Goal: Task Accomplishment & Management: Use online tool/utility

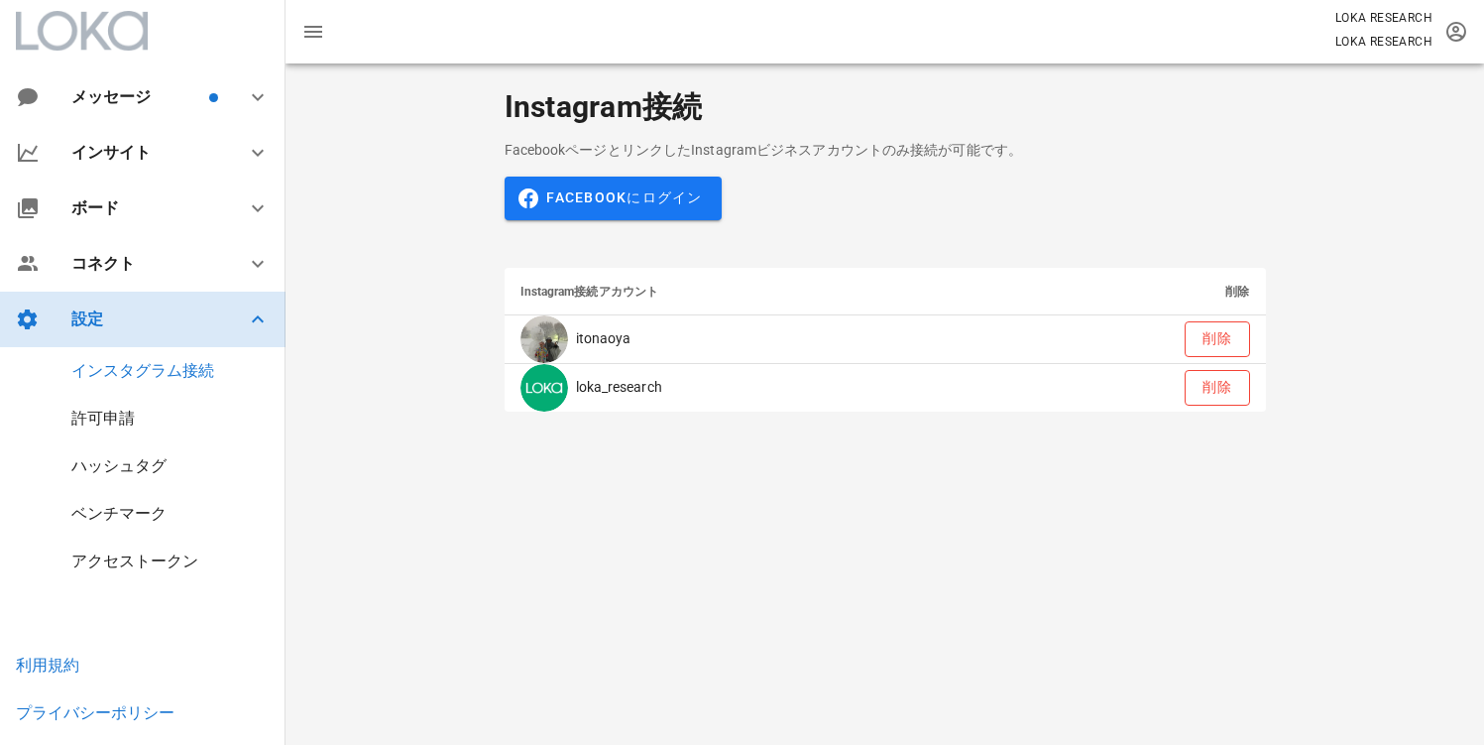
click at [178, 331] on div "設定" at bounding box center [143, 319] width 286 height 56
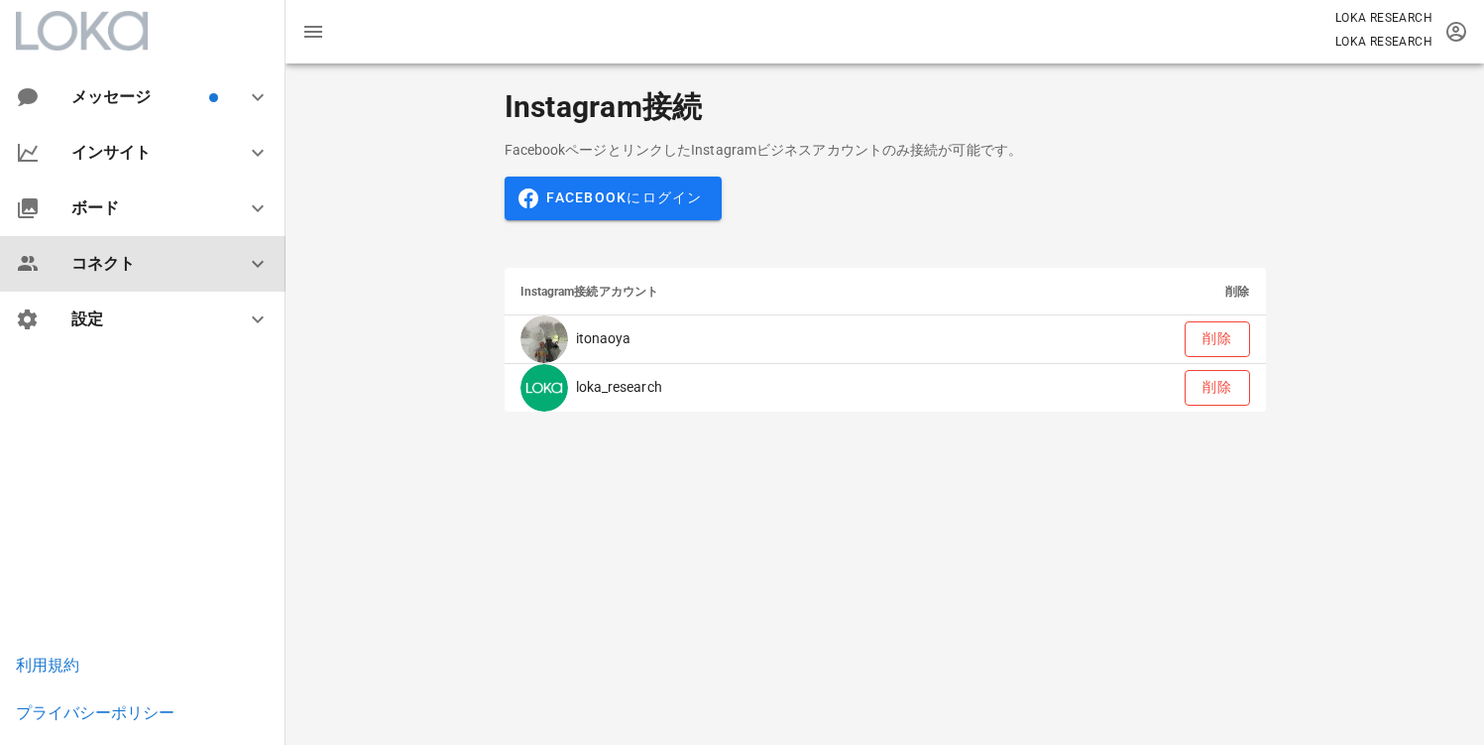
click at [182, 274] on div "コネクト" at bounding box center [143, 264] width 286 height 56
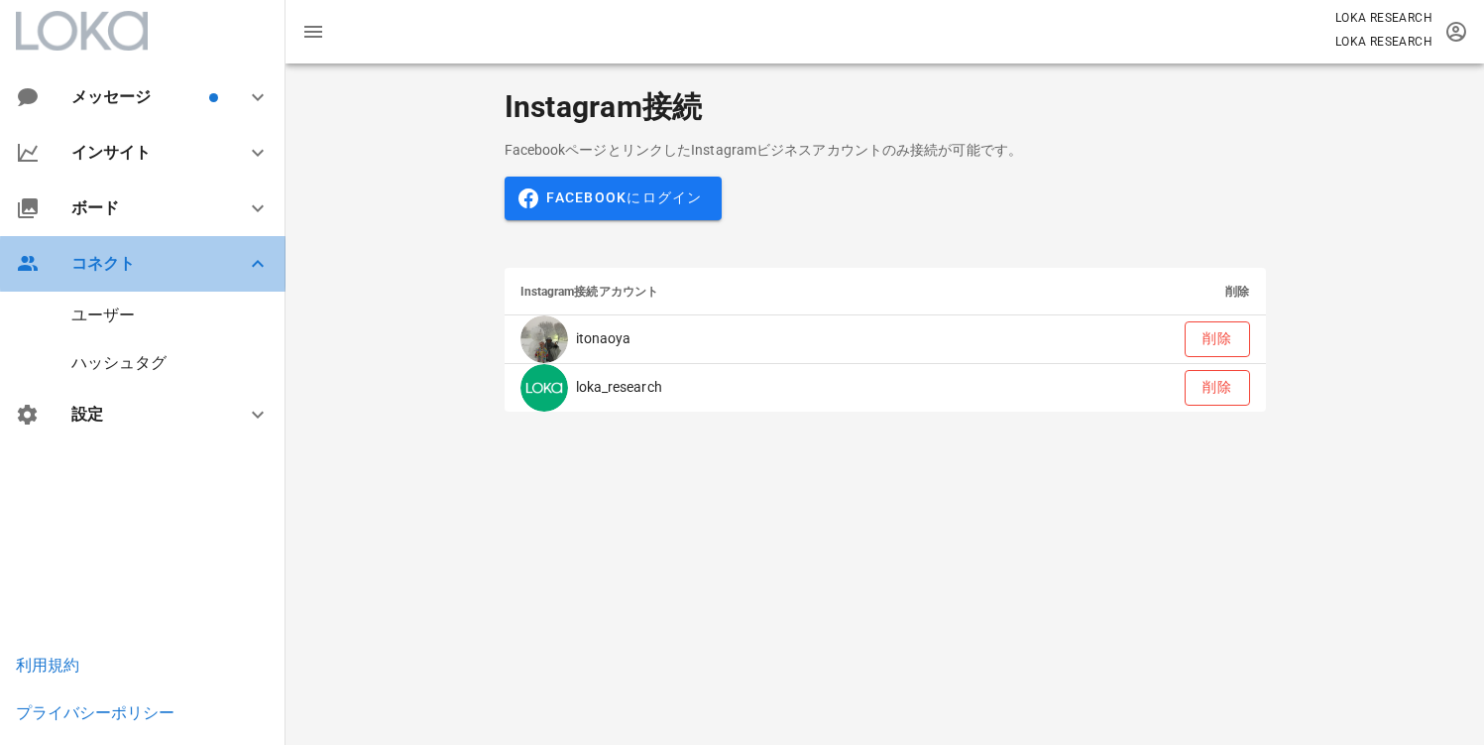
click at [193, 273] on div "コネクト" at bounding box center [143, 264] width 286 height 56
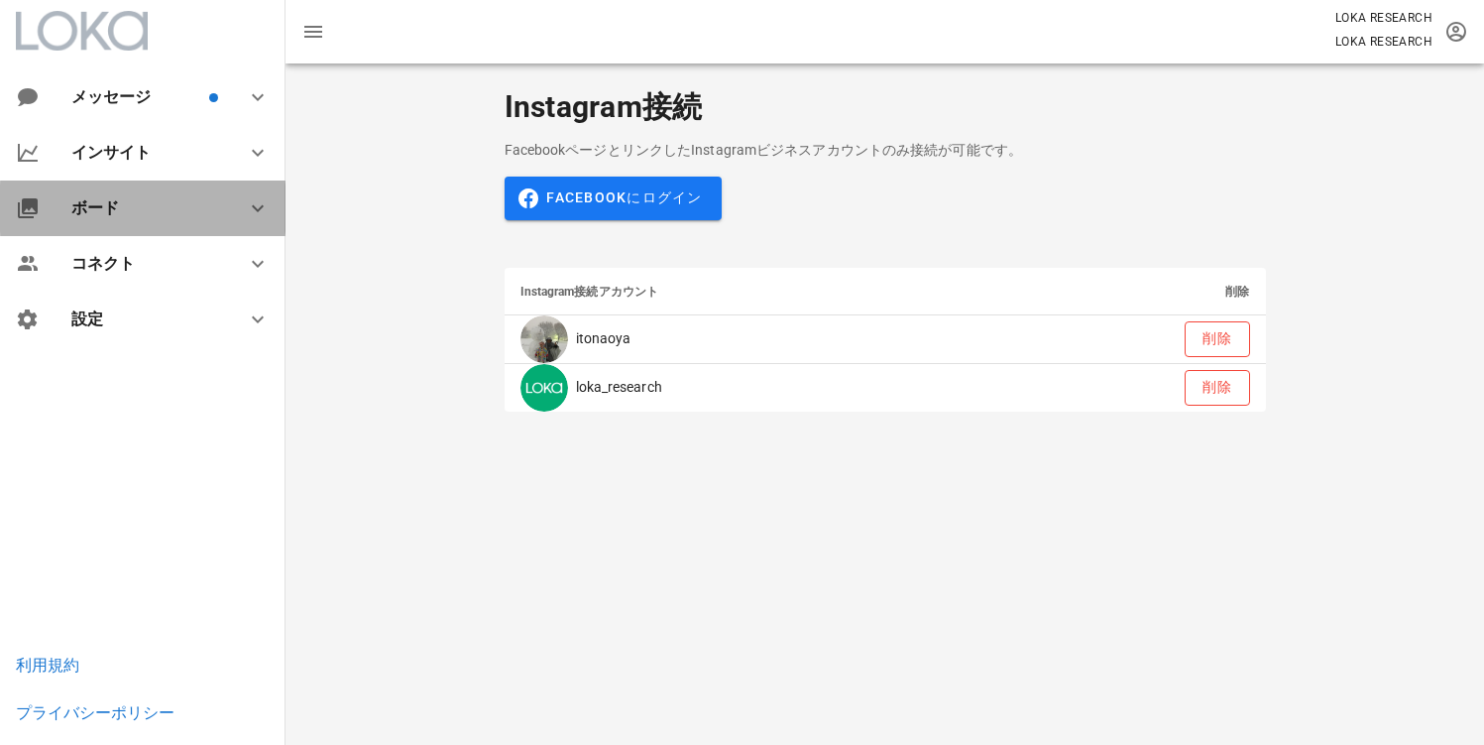
click at [173, 213] on div "ボード" at bounding box center [146, 207] width 151 height 19
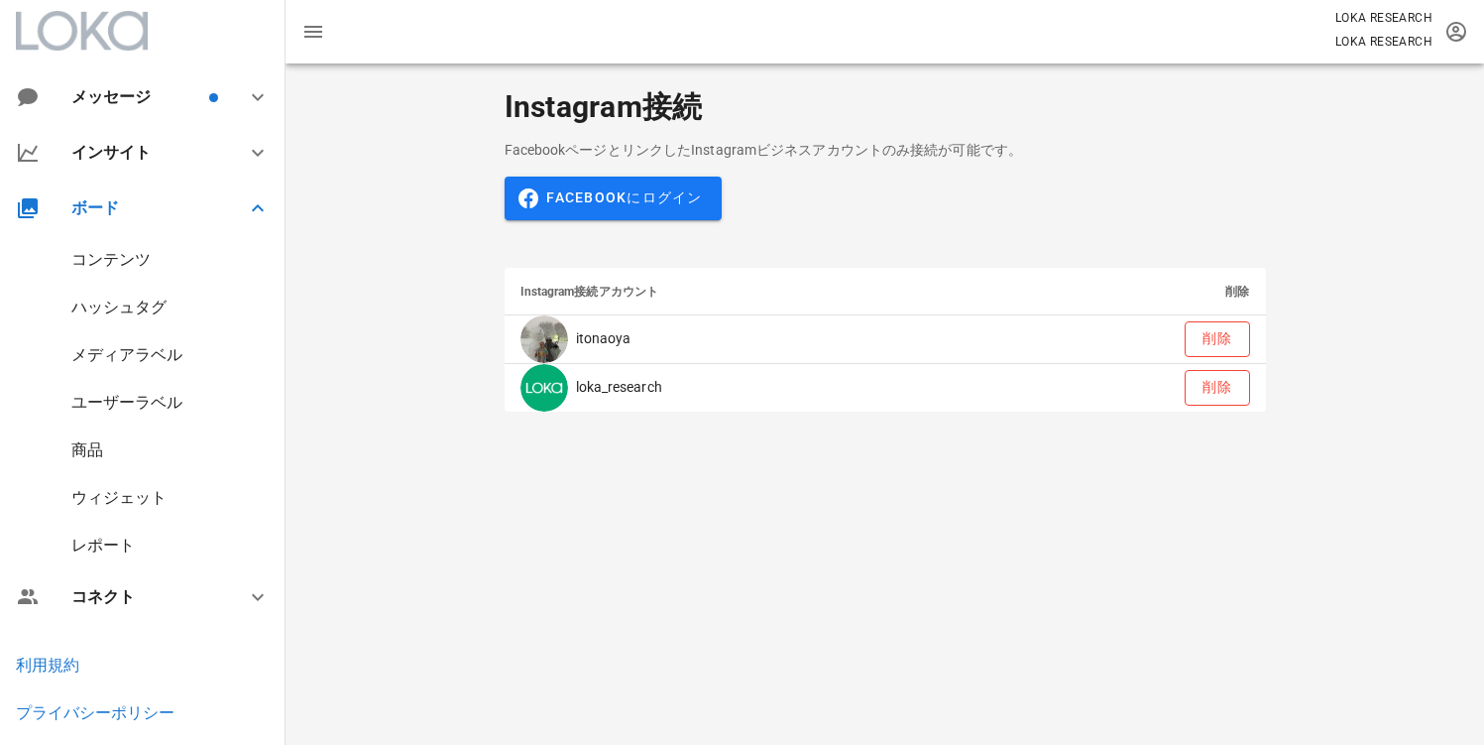
click at [99, 445] on div "商品" at bounding box center [87, 449] width 32 height 19
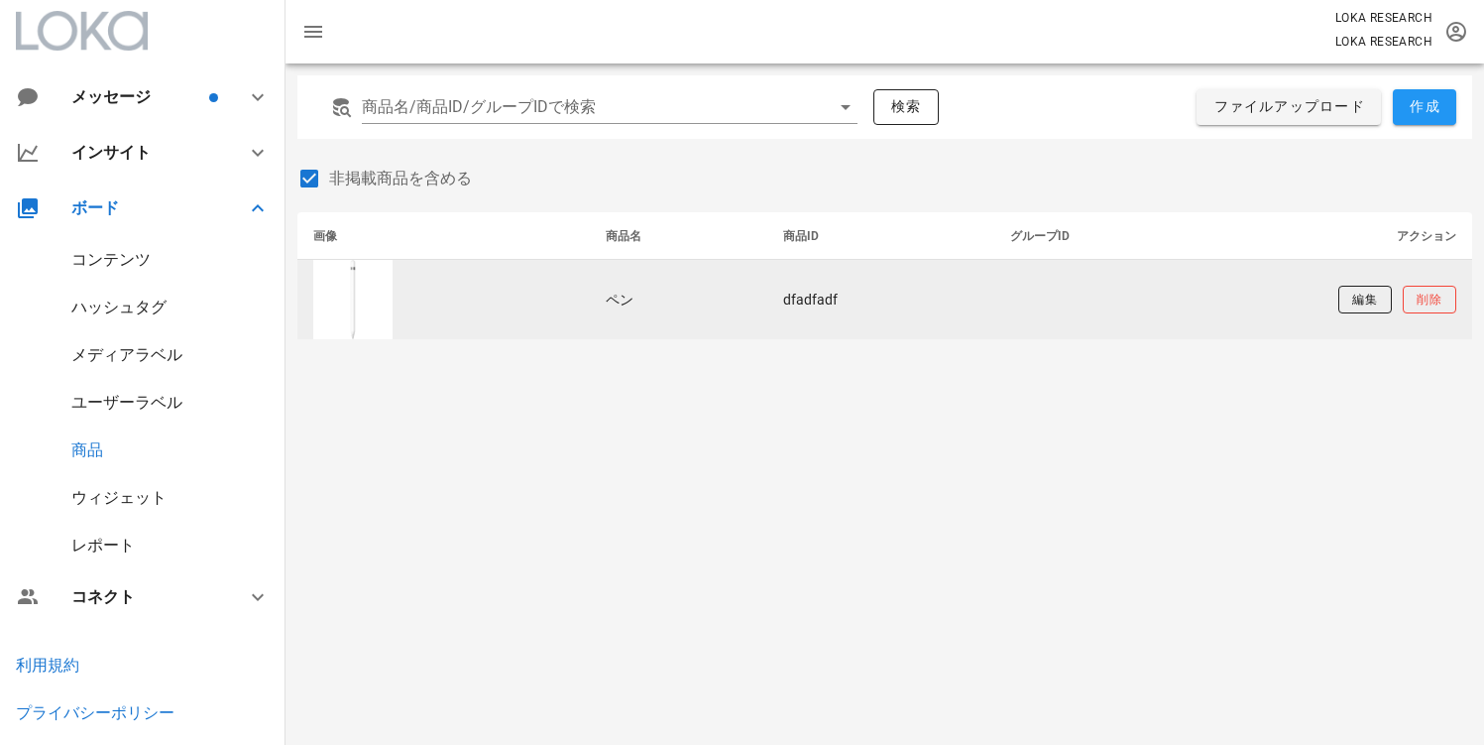
click at [490, 305] on td at bounding box center [443, 299] width 292 height 79
click at [1322, 294] on td "編集 削除" at bounding box center [1353, 299] width 238 height 79
click at [1345, 300] on button "編集" at bounding box center [1365, 300] width 54 height 28
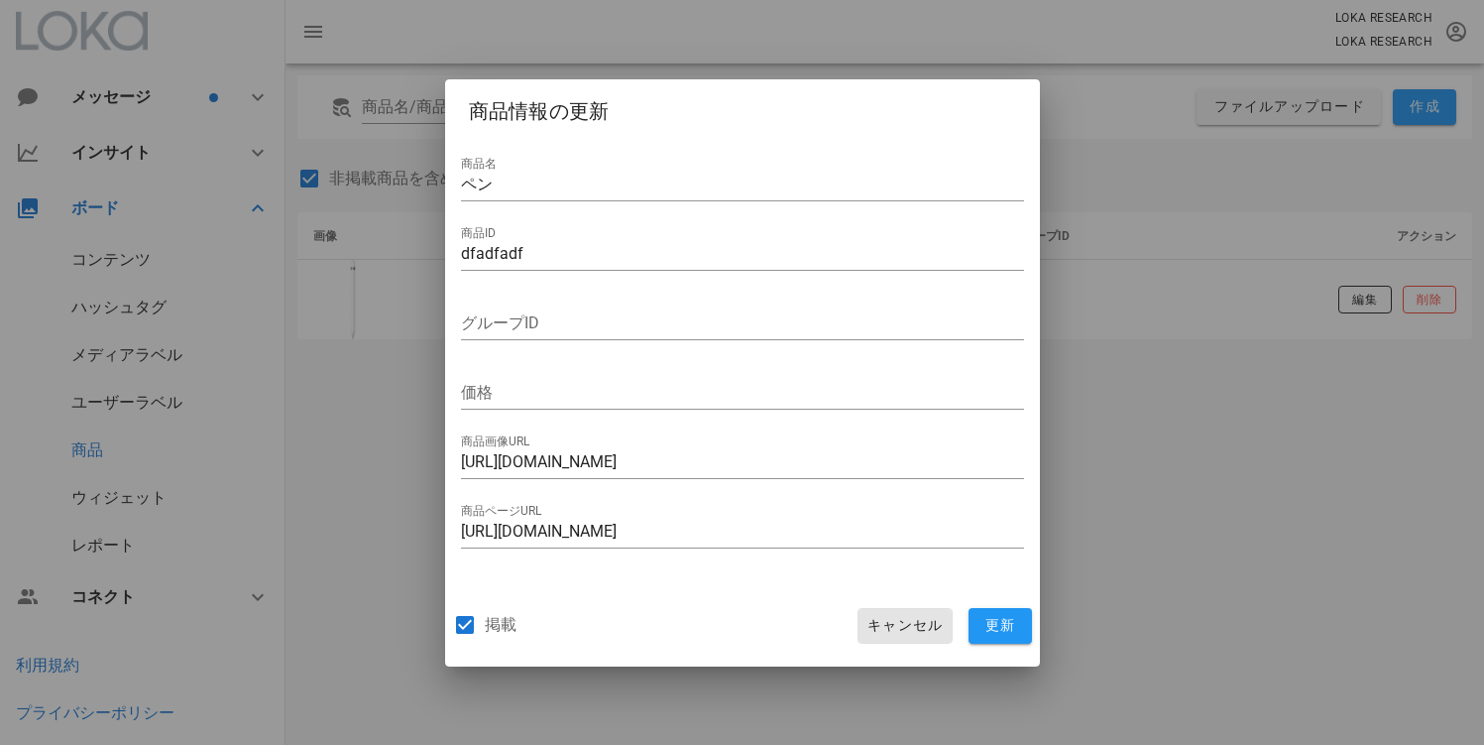
click at [891, 626] on span "キャンセル" at bounding box center [904, 626] width 76 height 18
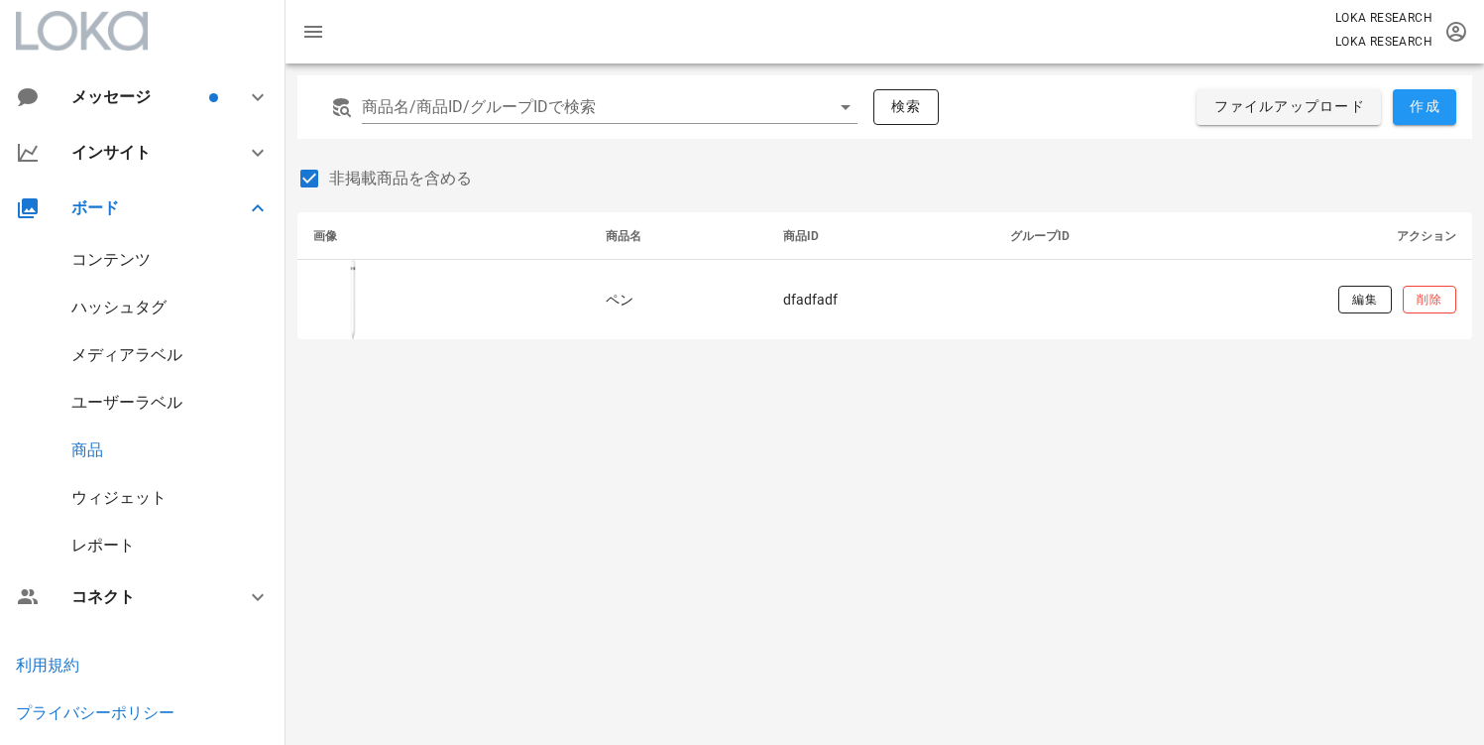
click at [545, 441] on div "商品名/商品ID/グループIDで検索 検索 ファイルアップロード 作成 非掲載商品を含める 画像 商品名 商品ID グループID アクション ペン dfadf…" at bounding box center [885, 403] width 1199 height 681
click at [112, 500] on div "ウィジェット" at bounding box center [118, 497] width 95 height 19
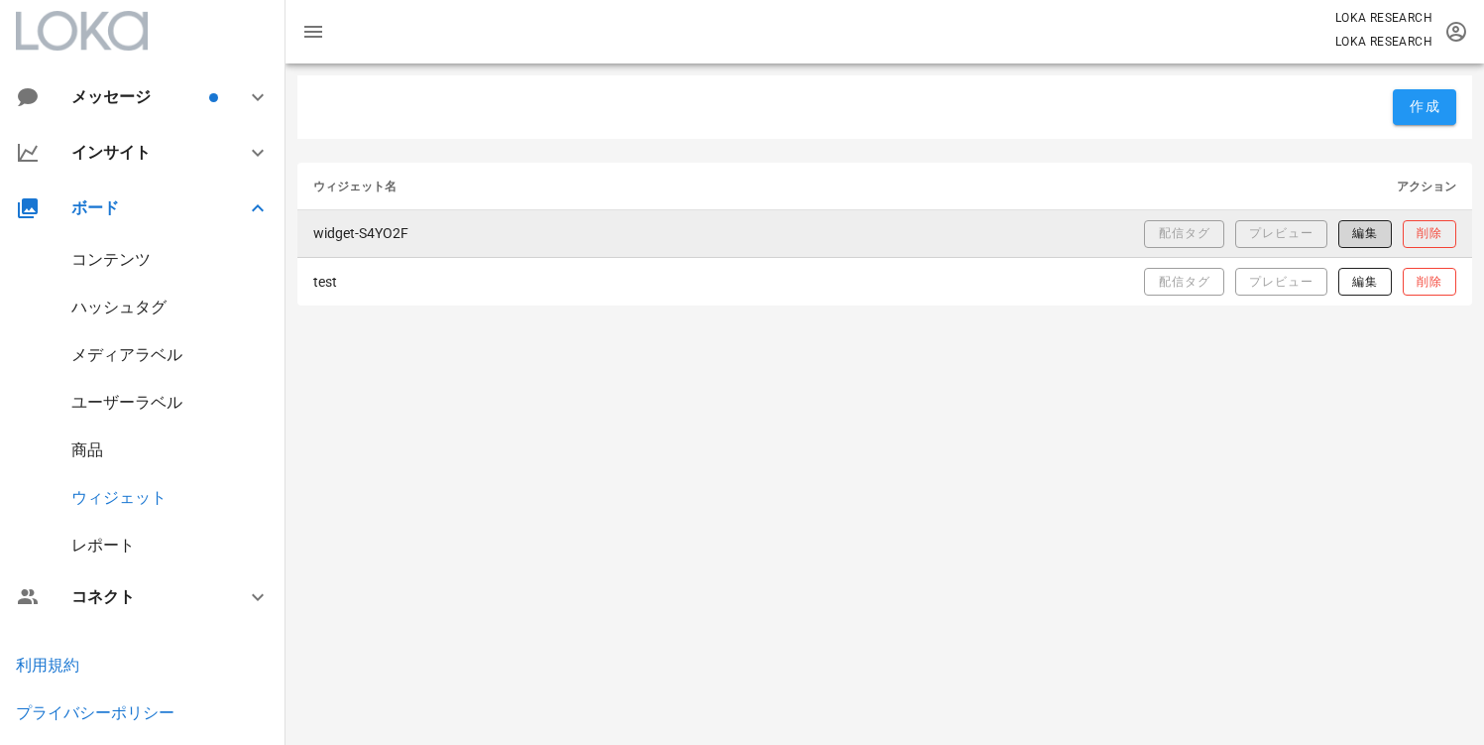
click at [1351, 238] on span "編集" at bounding box center [1364, 233] width 27 height 17
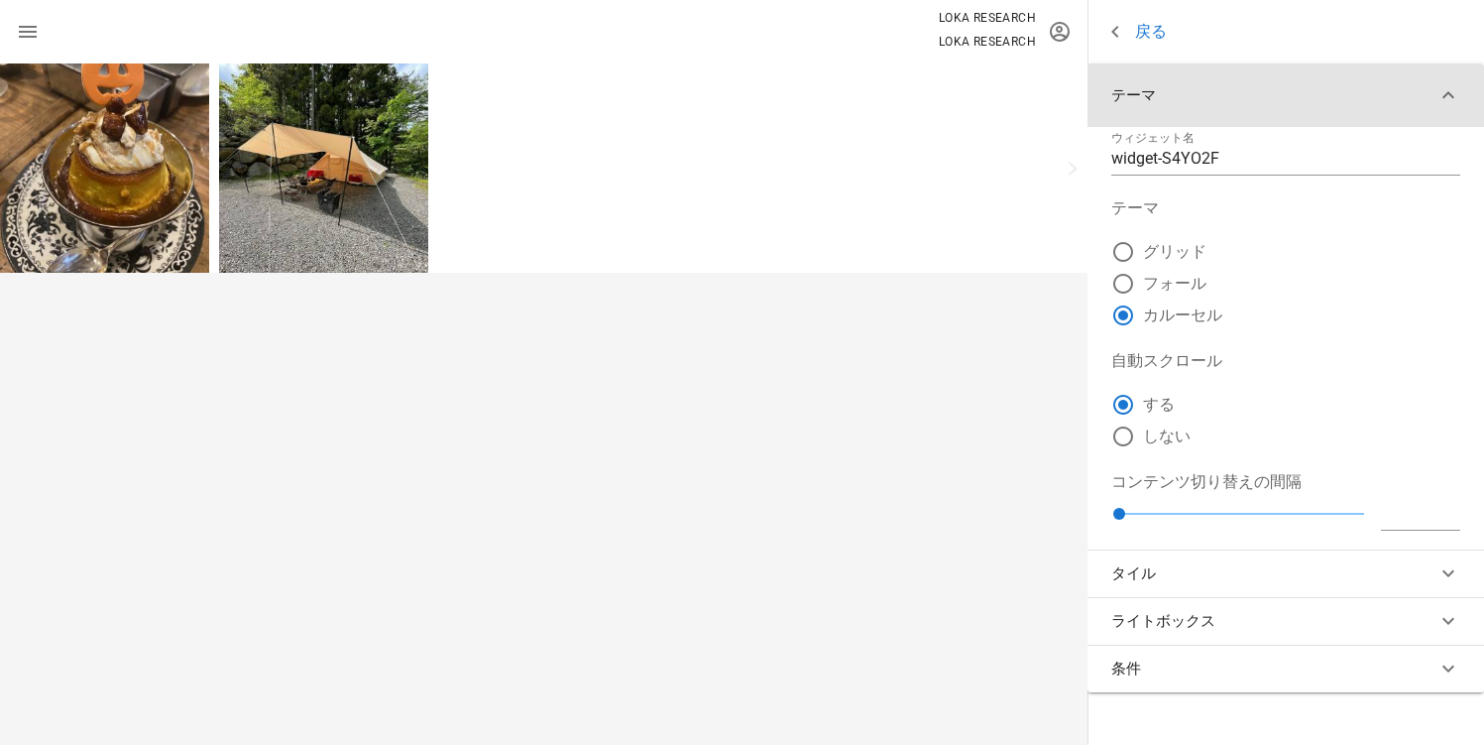
click at [1443, 104] on icon "button" at bounding box center [1449, 95] width 24 height 24
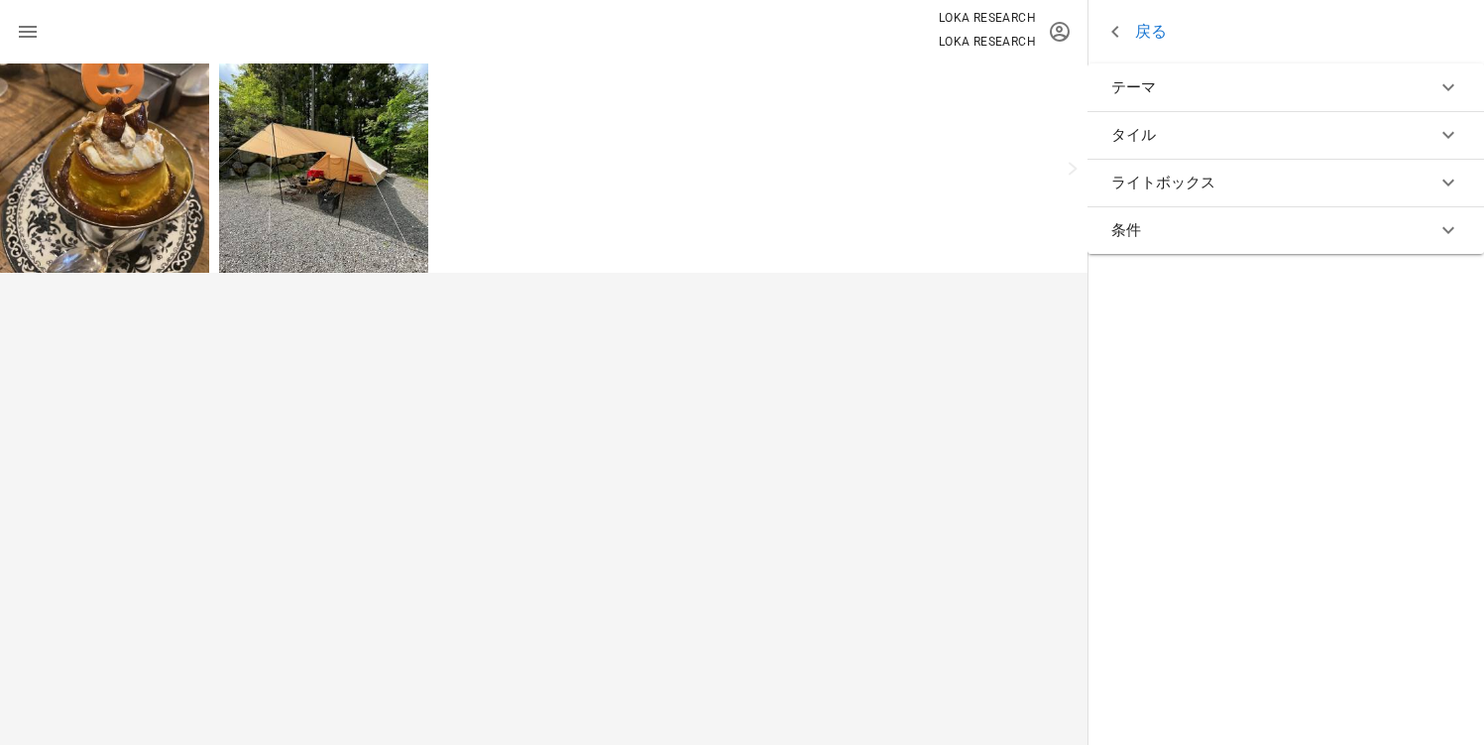
click at [1325, 145] on button "タイル" at bounding box center [1286, 135] width 397 height 48
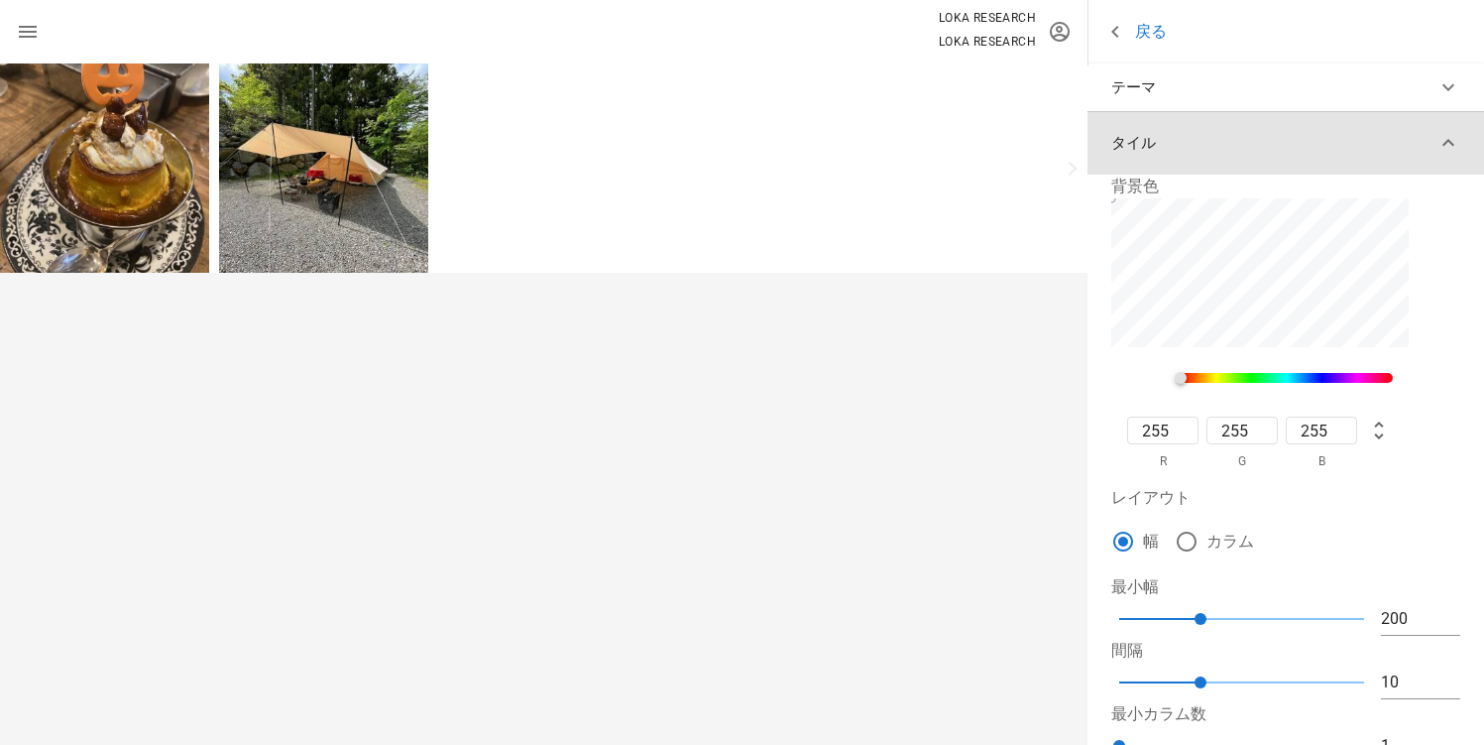
click at [1415, 135] on button "タイル" at bounding box center [1286, 142] width 397 height 63
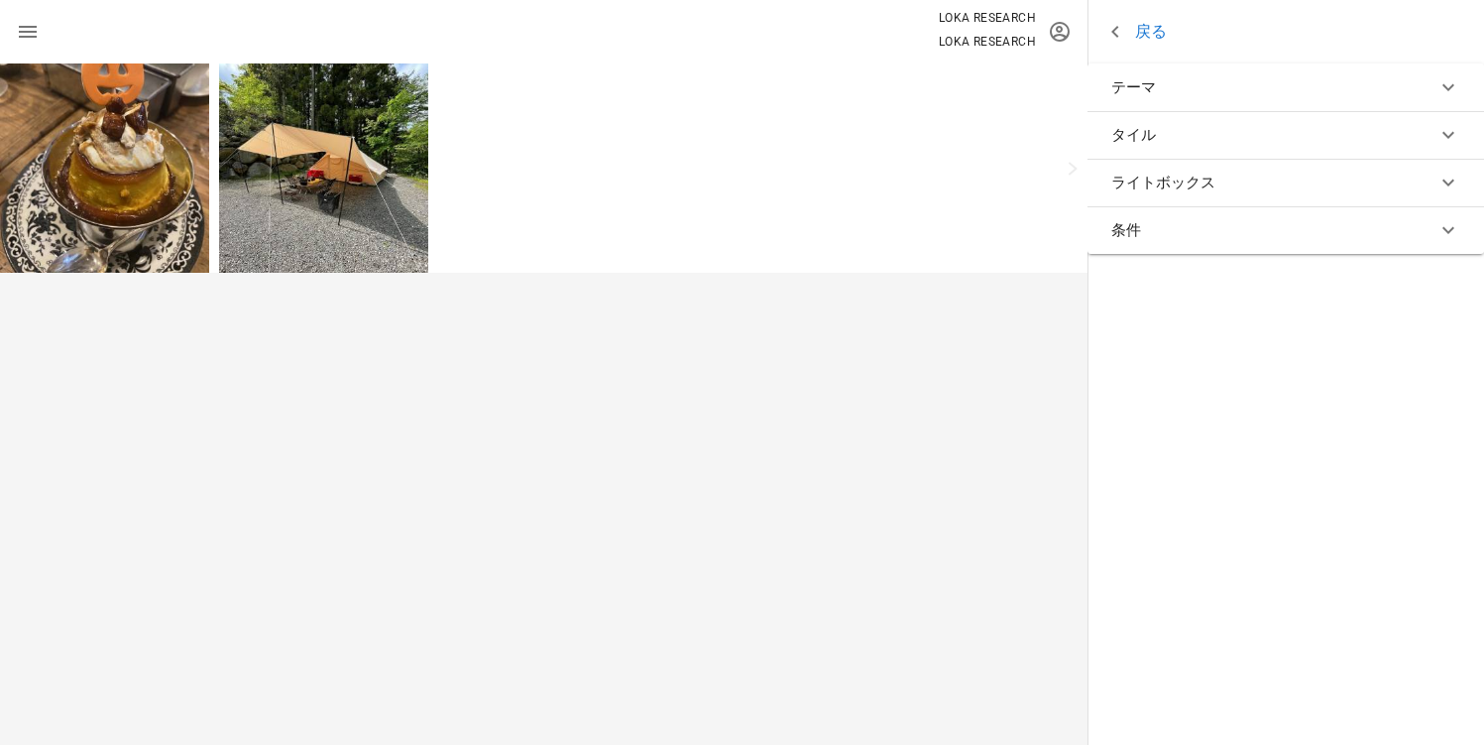
click at [1222, 206] on div "条件" at bounding box center [1286, 230] width 397 height 48
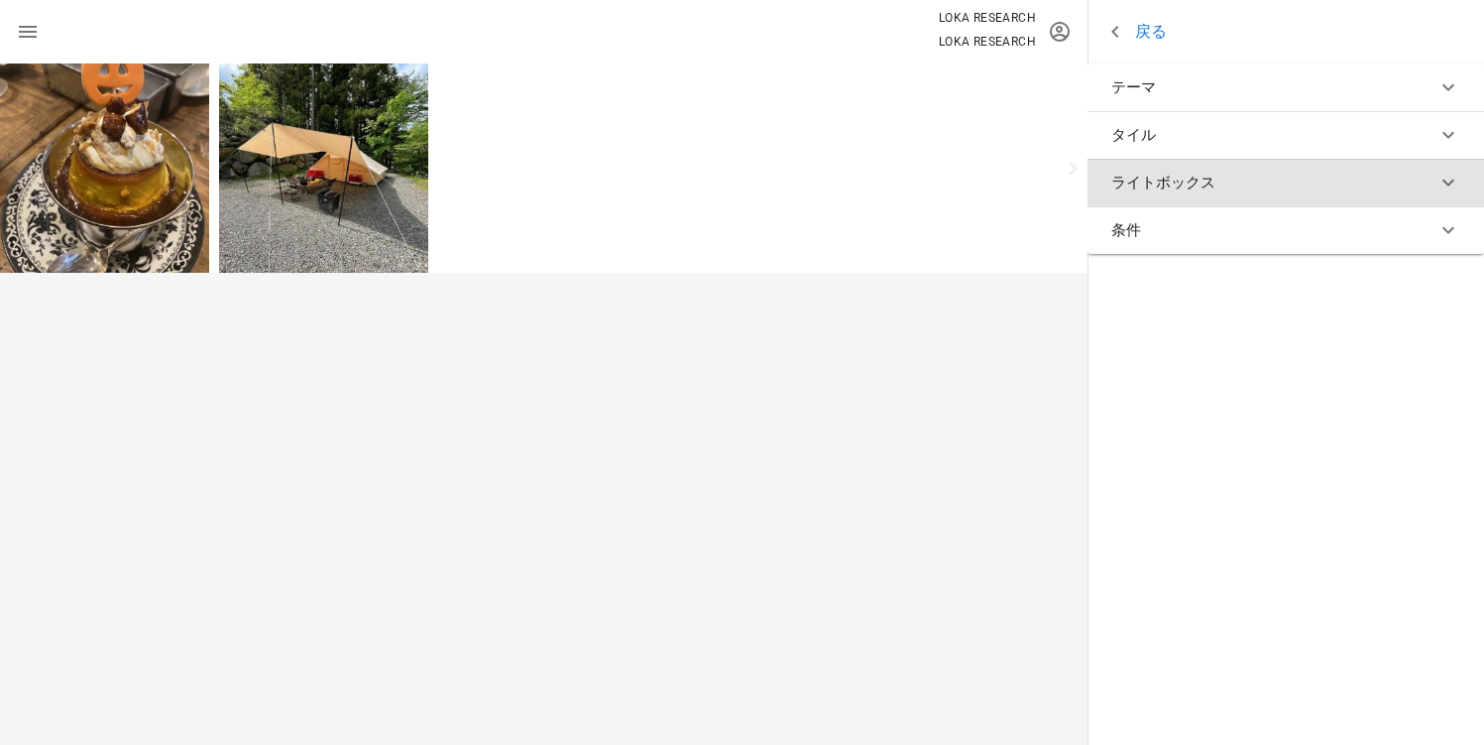
click at [1228, 193] on button "ライトボックス" at bounding box center [1286, 183] width 397 height 48
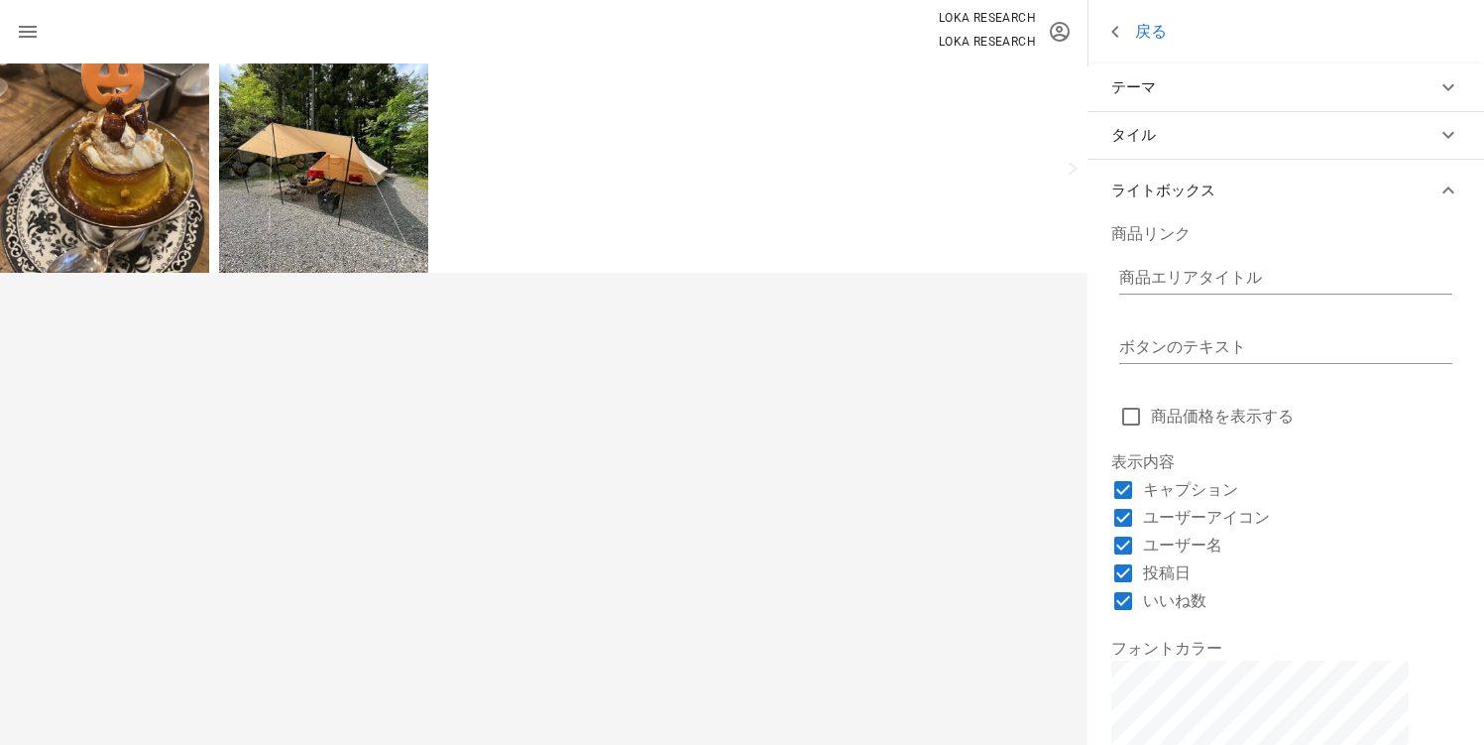
click at [1394, 189] on button "ライトボックス" at bounding box center [1286, 190] width 397 height 63
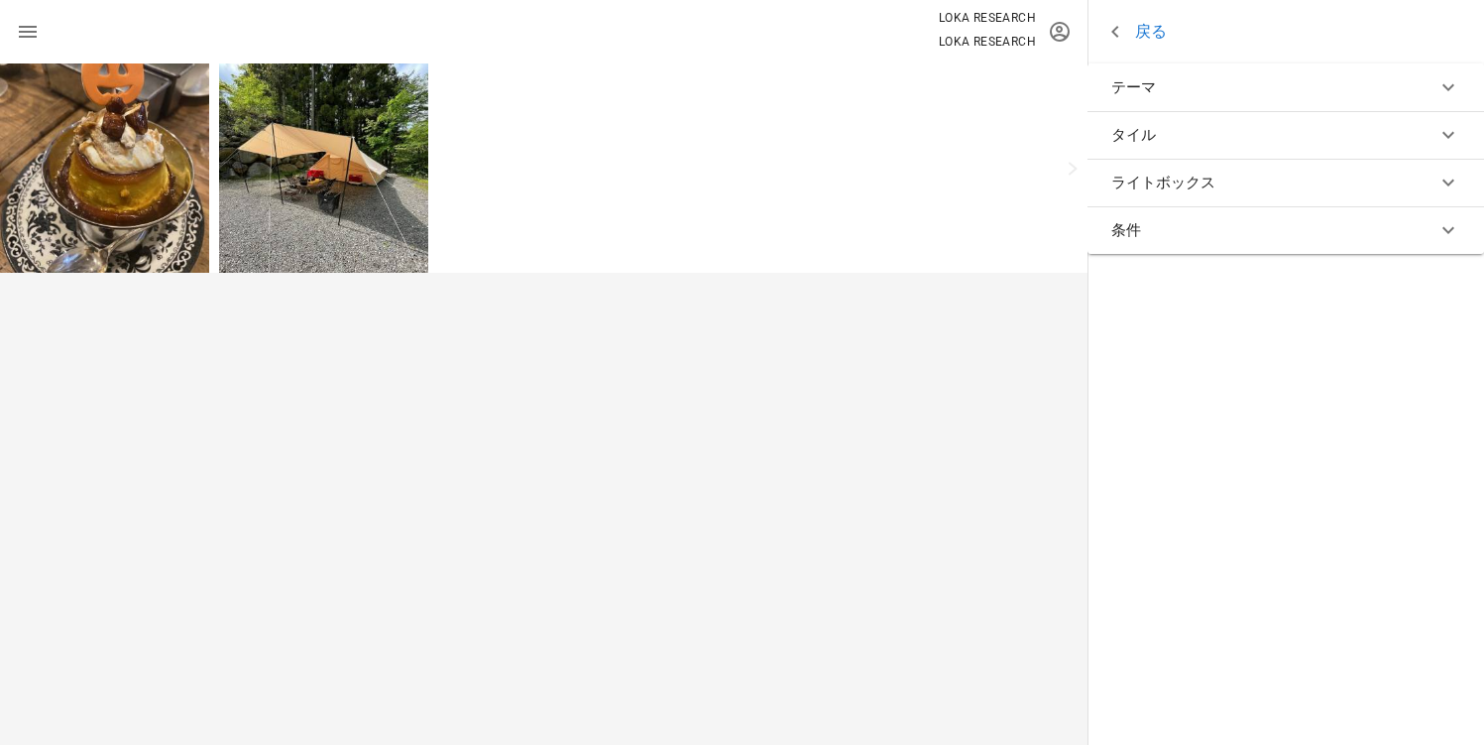
click at [1210, 234] on button "条件" at bounding box center [1286, 230] width 397 height 48
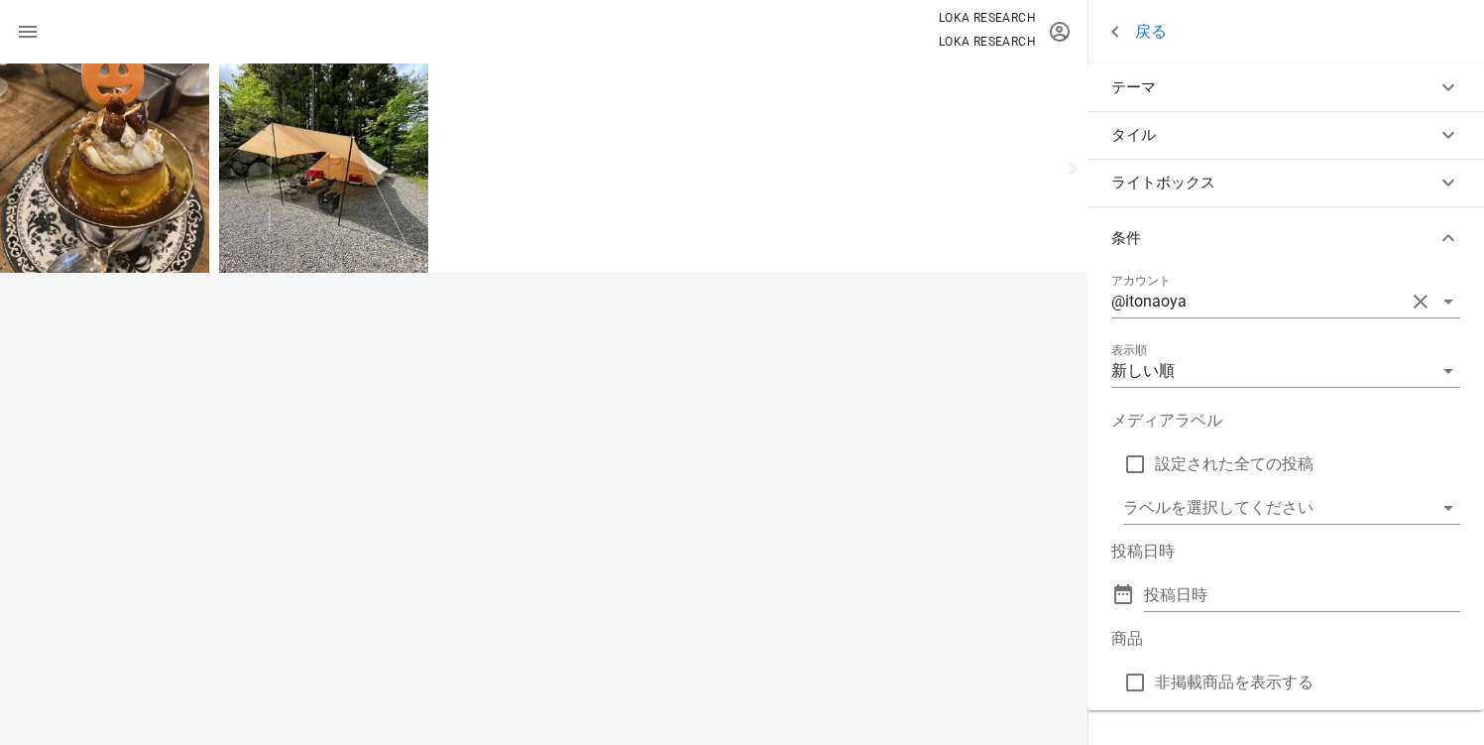
click at [1210, 234] on button "条件" at bounding box center [1286, 237] width 397 height 63
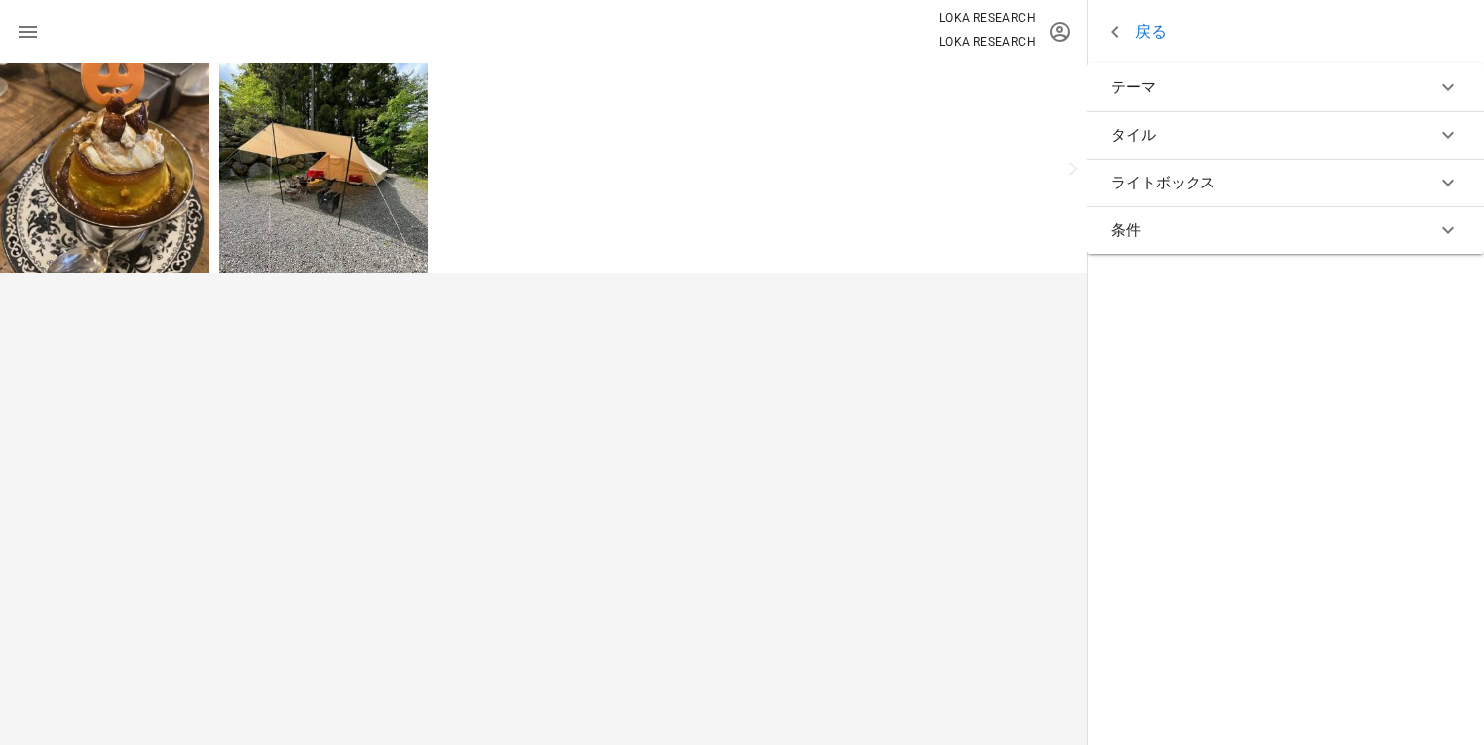
click at [1147, 26] on link "戻る" at bounding box center [1134, 32] width 63 height 25
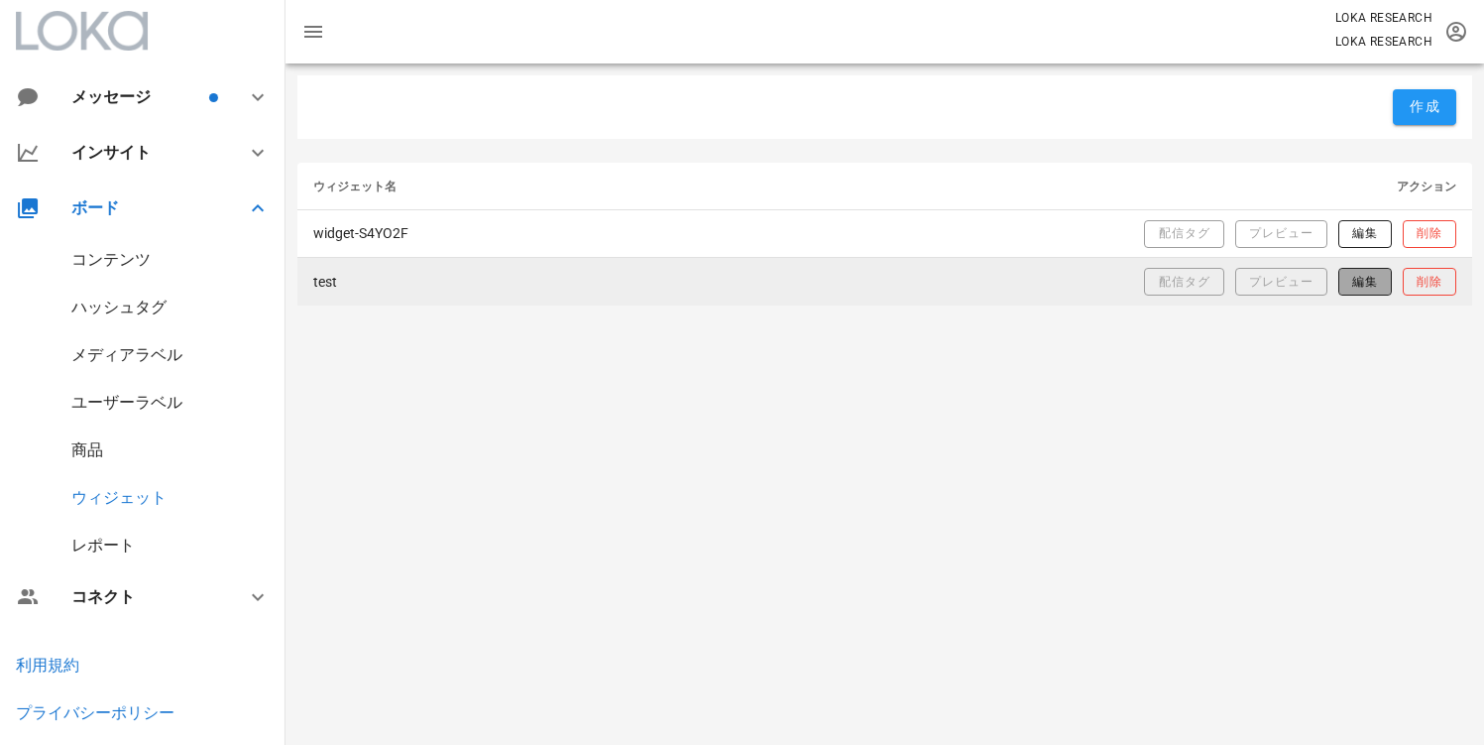
click at [1351, 289] on span "編集" at bounding box center [1364, 282] width 27 height 17
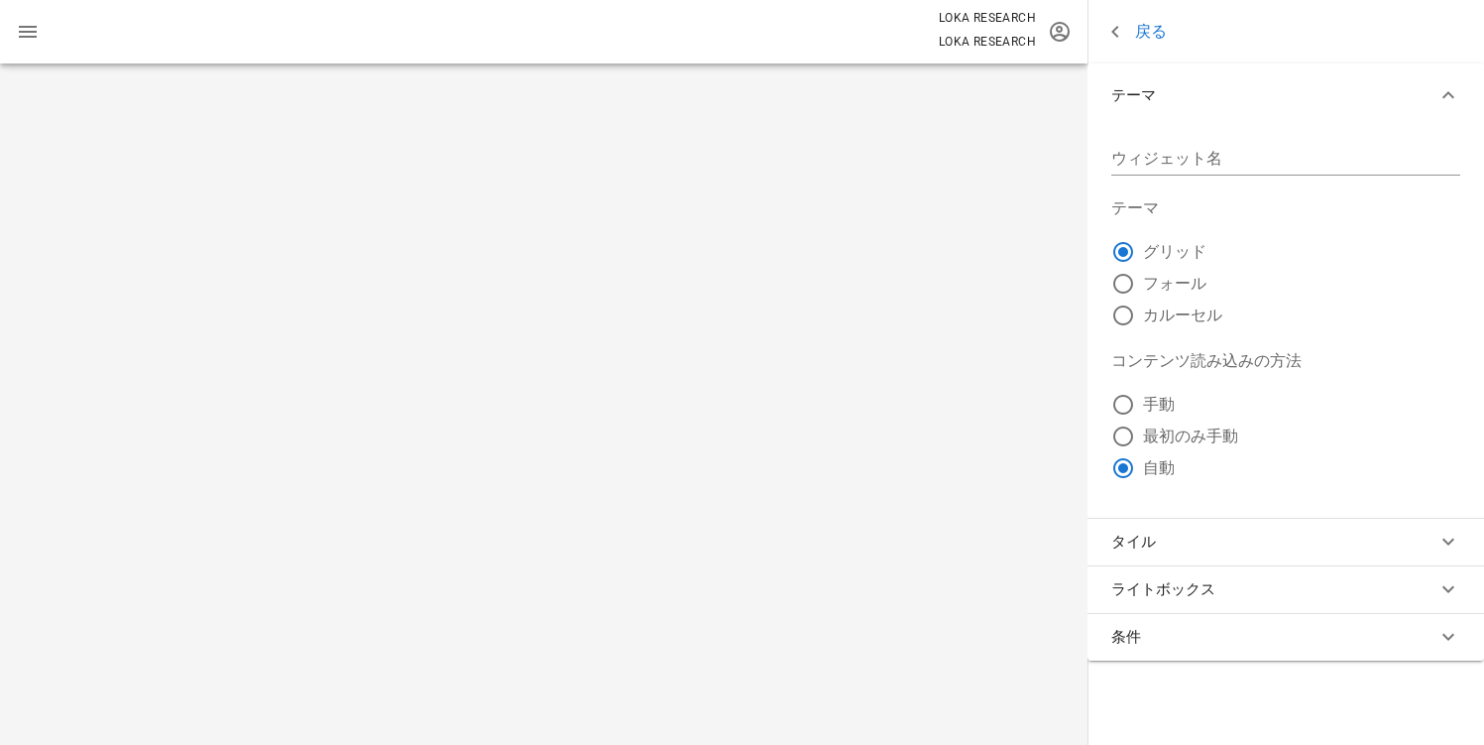
type input "test"
radio input "true"
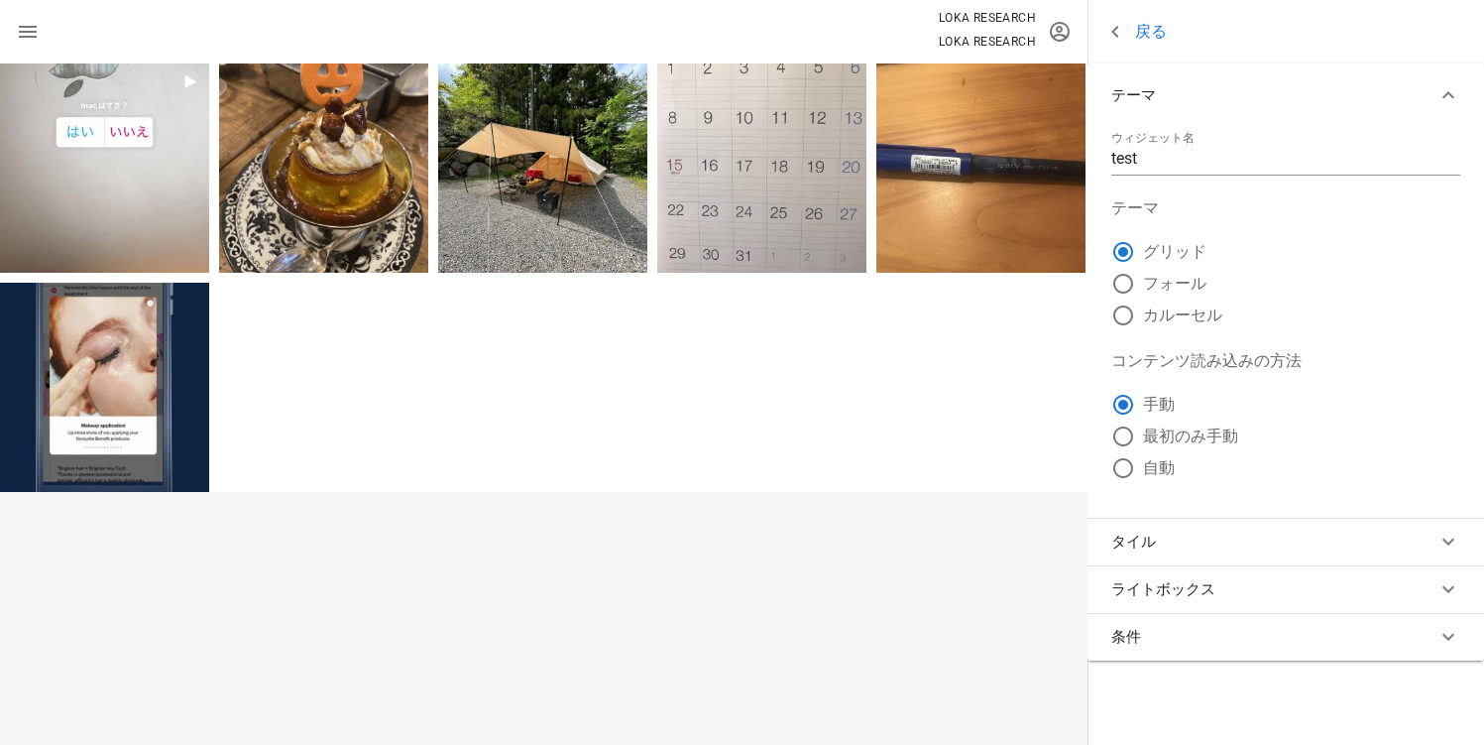
click at [1156, 33] on link "戻る" at bounding box center [1134, 32] width 63 height 25
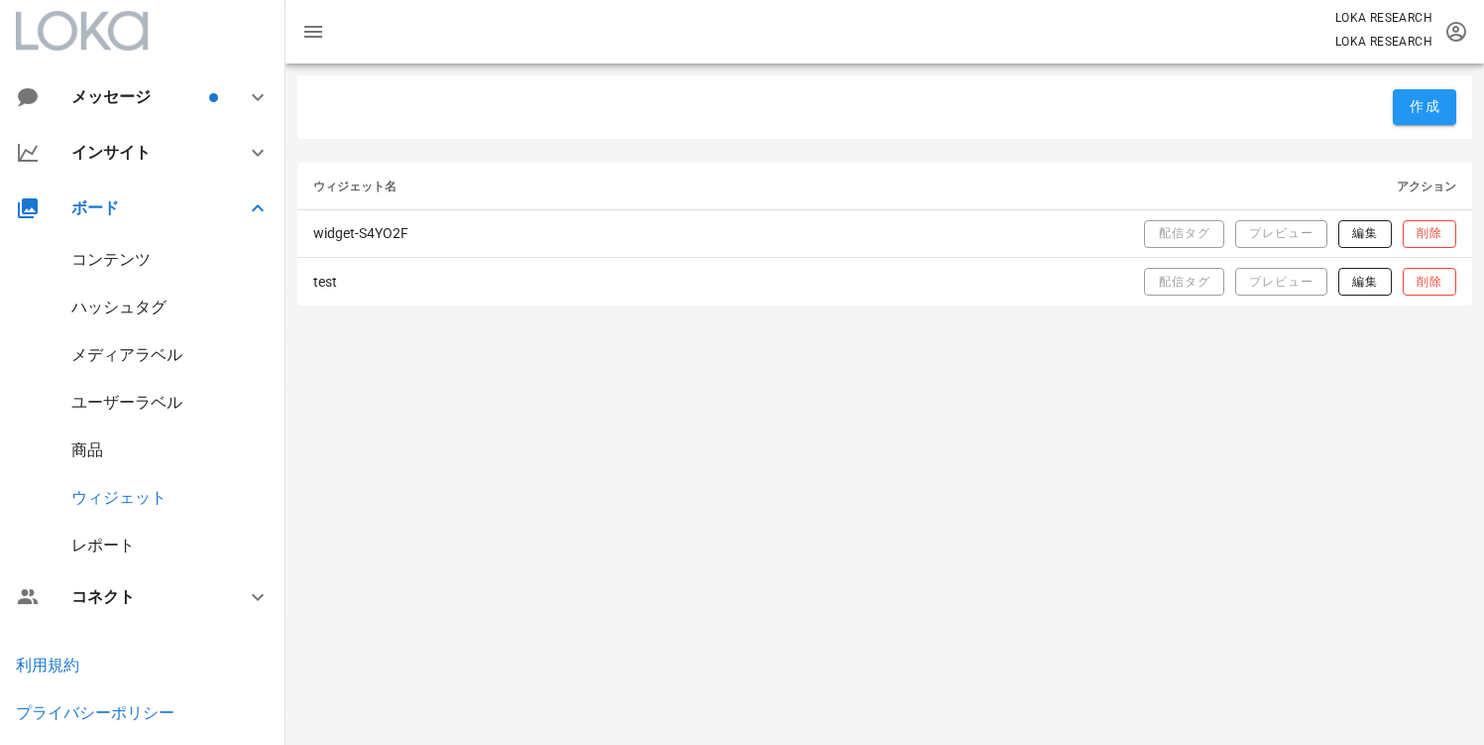
click at [905, 539] on div "作成 ウィジェット名 アクション widget-S4YO2F 配信タグ プレビュー 編集 削除 test 配信タグ プレビュー 編集 削除" at bounding box center [885, 403] width 1199 height 681
click at [90, 460] on div "商品" at bounding box center [143, 450] width 286 height 48
click at [90, 455] on div "商品" at bounding box center [87, 449] width 32 height 19
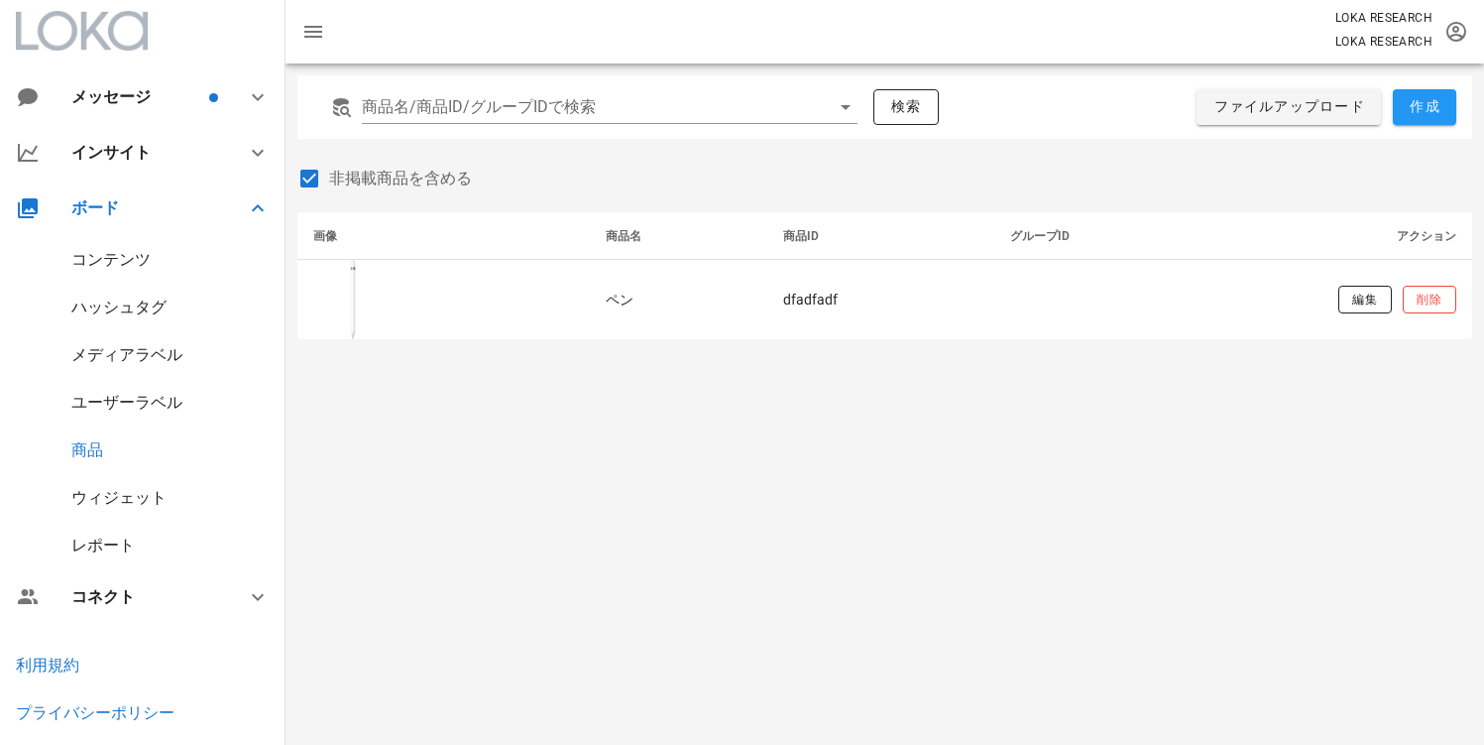
click at [532, 437] on div "商品名/商品ID/グループIDで検索 検索 ファイルアップロード 作成 非掲載商品を含める 画像 商品名 商品ID グループID アクション ペン dfadf…" at bounding box center [885, 403] width 1199 height 681
click at [529, 394] on div "商品名/商品ID/グループIDで検索 検索 ファイルアップロード 作成 非掲載商品を含める 画像 商品名 商品ID グループID アクション ペン dfadf…" at bounding box center [885, 403] width 1199 height 681
click at [592, 442] on div "商品名/商品ID/グループIDで検索 検索 ファイルアップロード 作成 非掲載商品を含める 画像 商品名 商品ID グループID アクション ペン dfadf…" at bounding box center [885, 403] width 1199 height 681
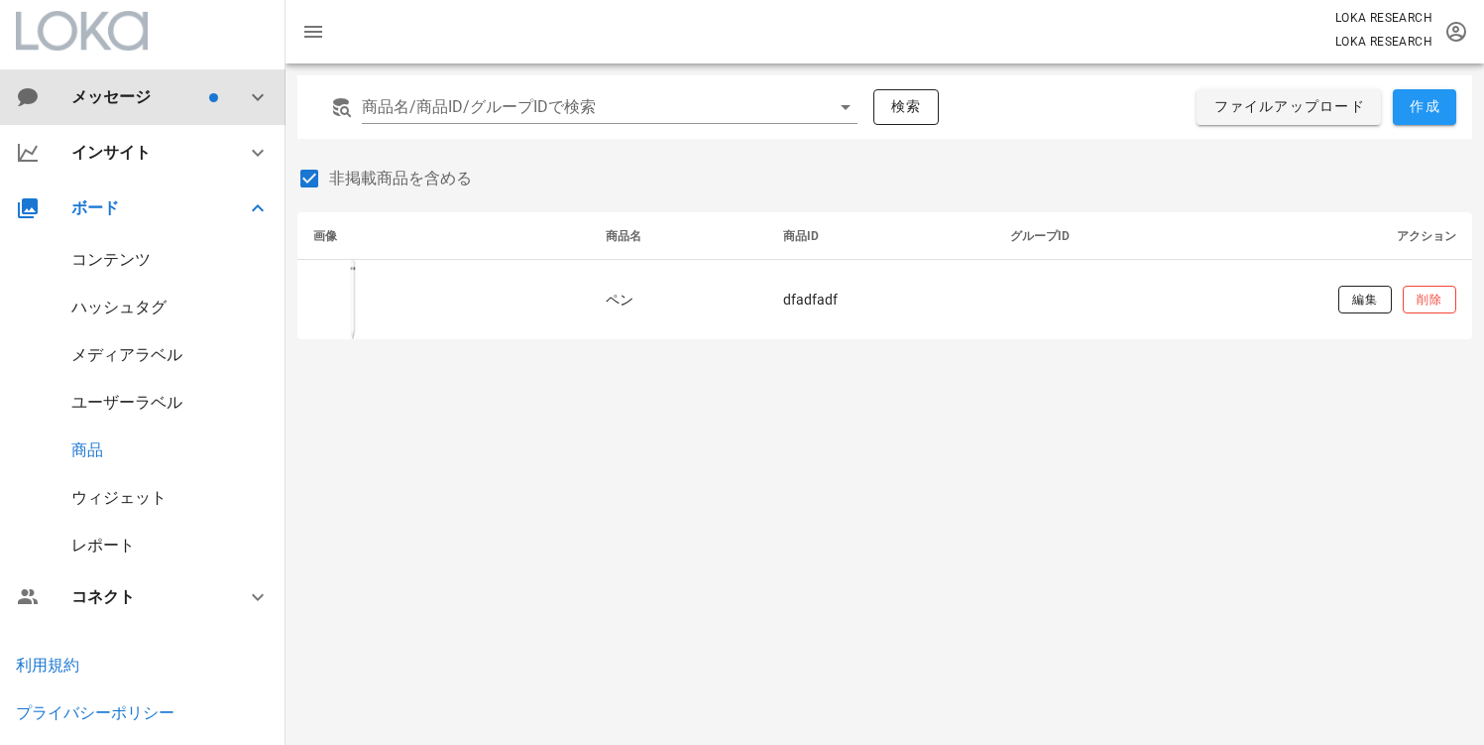
click at [159, 109] on div "メッセージ" at bounding box center [143, 97] width 286 height 56
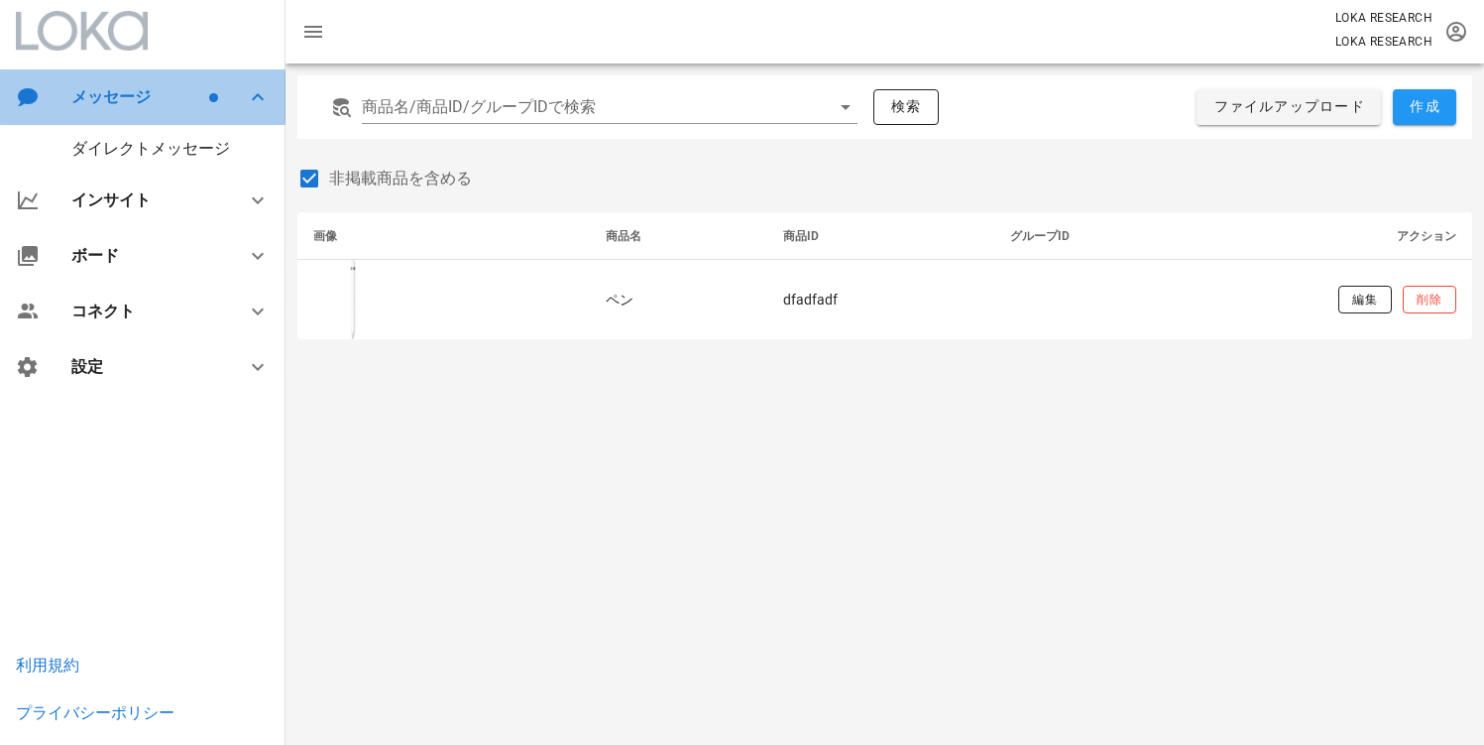
click at [171, 97] on div "メッセージ" at bounding box center [138, 96] width 134 height 19
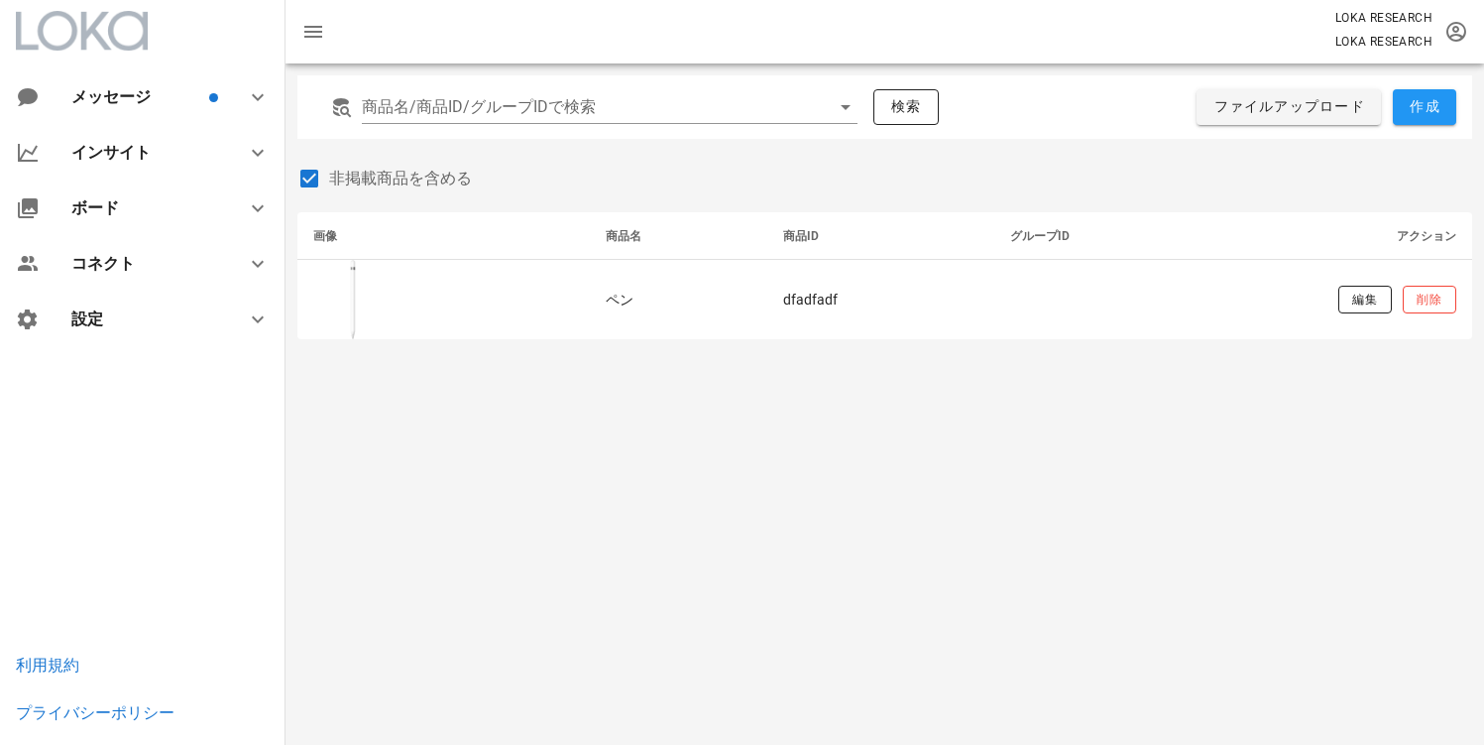
click at [667, 444] on div "商品名/商品ID/グループIDで検索 検索 ファイルアップロード 作成 非掲載商品を含める 画像 商品名 商品ID グループID アクション ペン dfadf…" at bounding box center [885, 403] width 1199 height 681
click at [720, 429] on div "商品名/商品ID/グループIDで検索 検索 ファイルアップロード 作成 非掲載商品を含める 画像 商品名 商品ID グループID アクション ペン dfadf…" at bounding box center [885, 403] width 1199 height 681
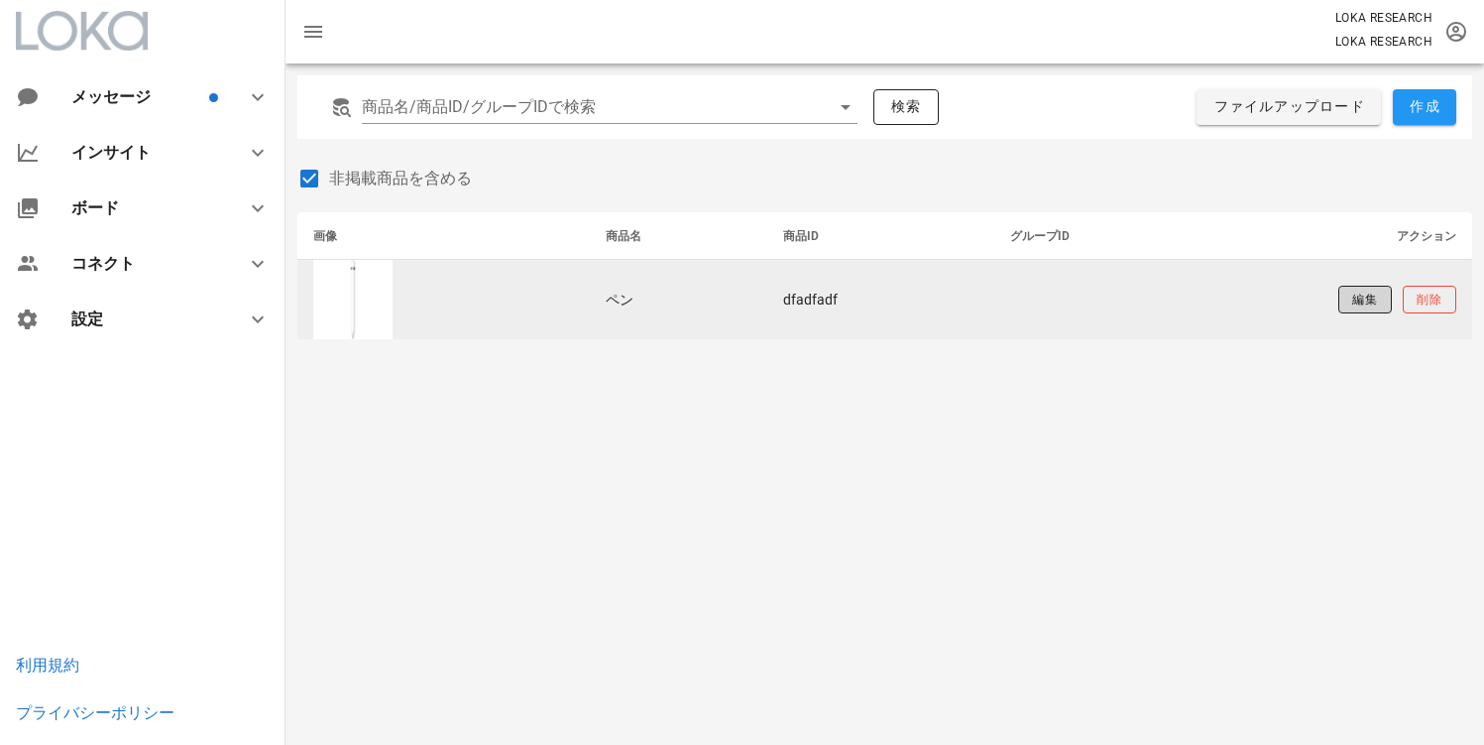
click at [1358, 303] on span "編集" at bounding box center [1364, 299] width 27 height 17
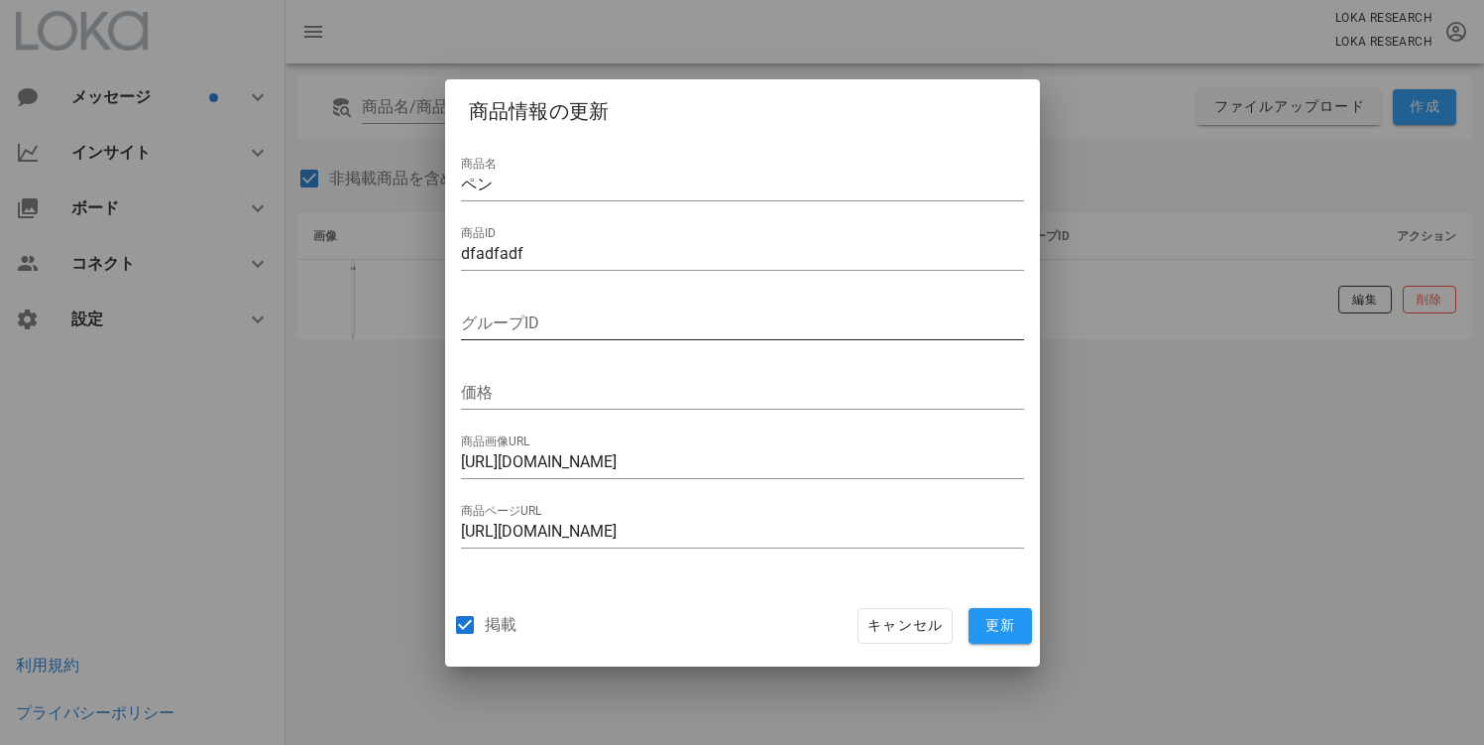
click at [518, 323] on input "グループID" at bounding box center [742, 323] width 563 height 32
click at [889, 621] on span "キャンセル" at bounding box center [904, 626] width 76 height 18
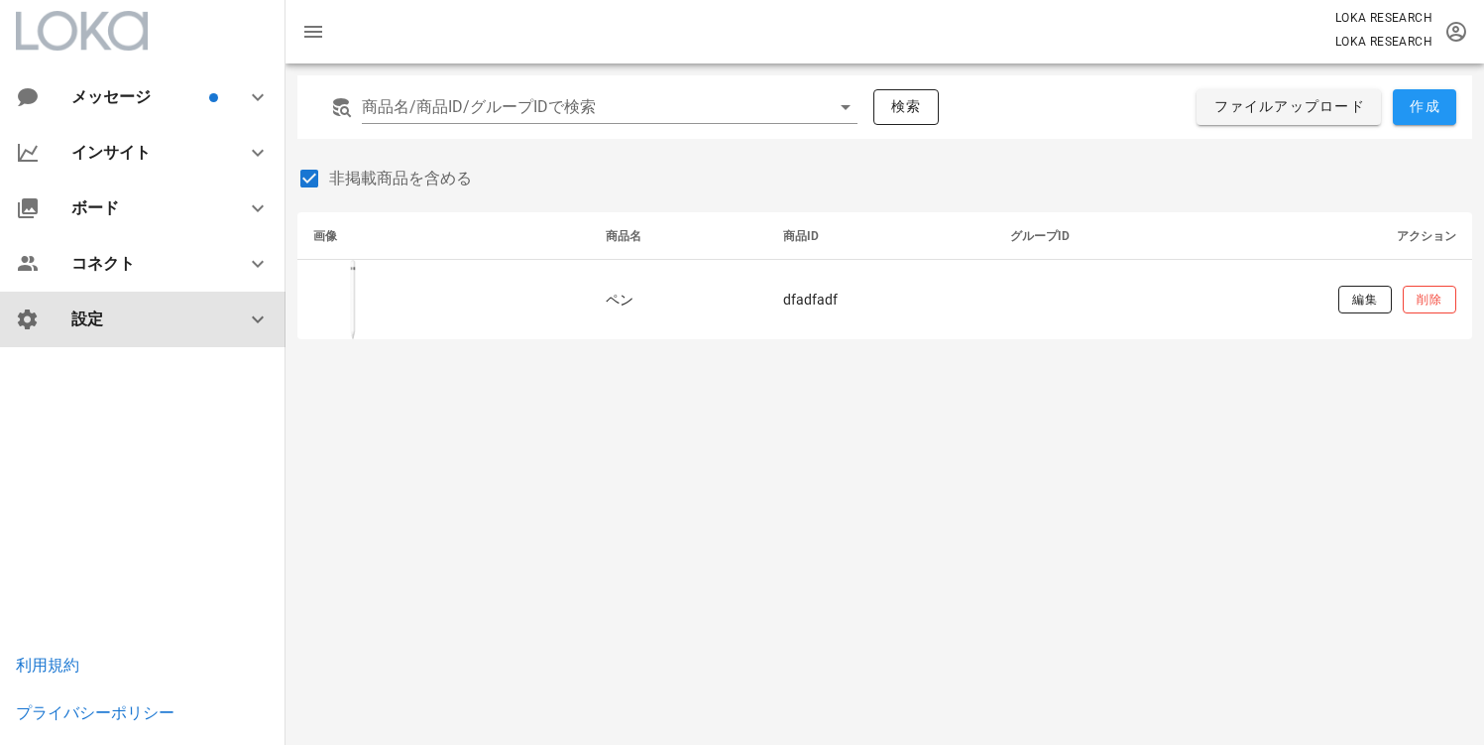
click at [87, 318] on div "設定" at bounding box center [146, 318] width 151 height 19
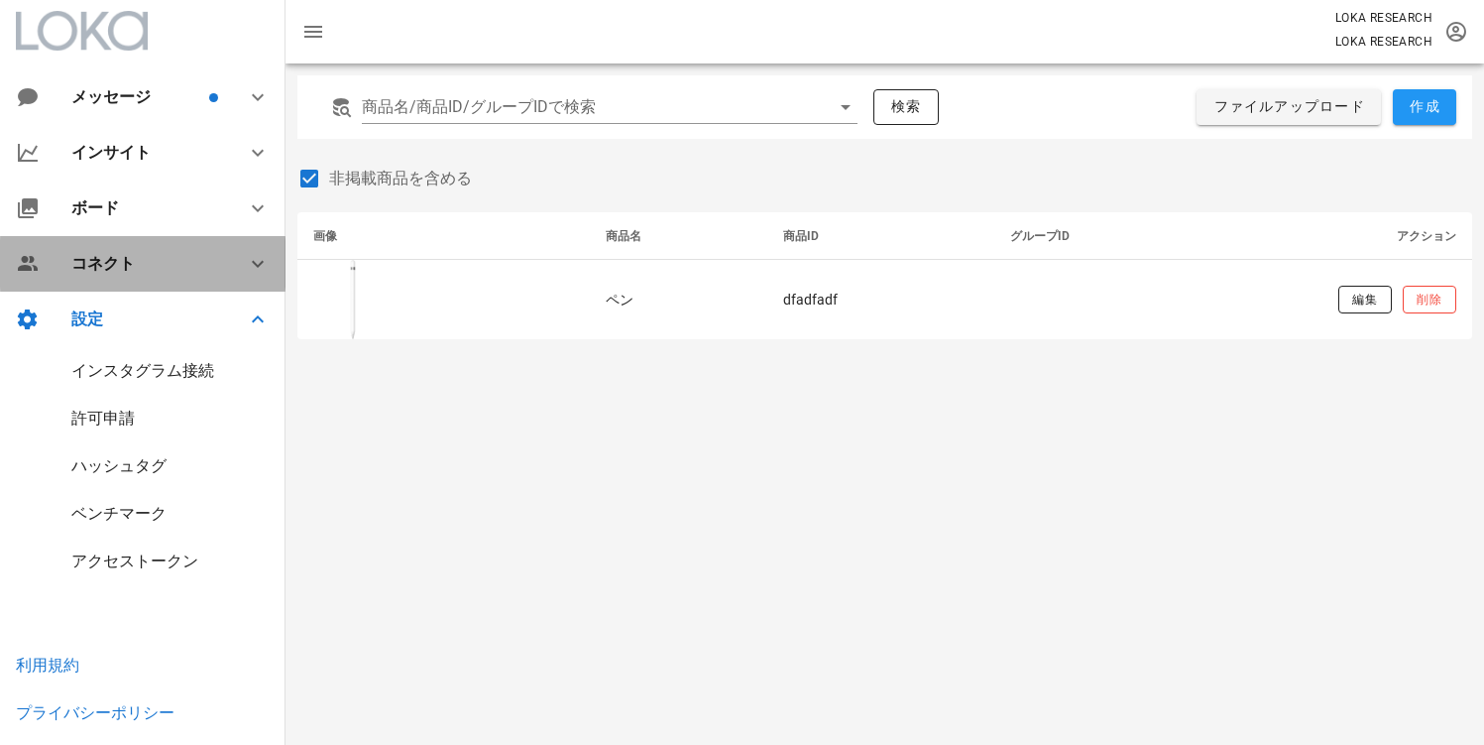
click at [99, 285] on div "コネクト" at bounding box center [143, 264] width 286 height 56
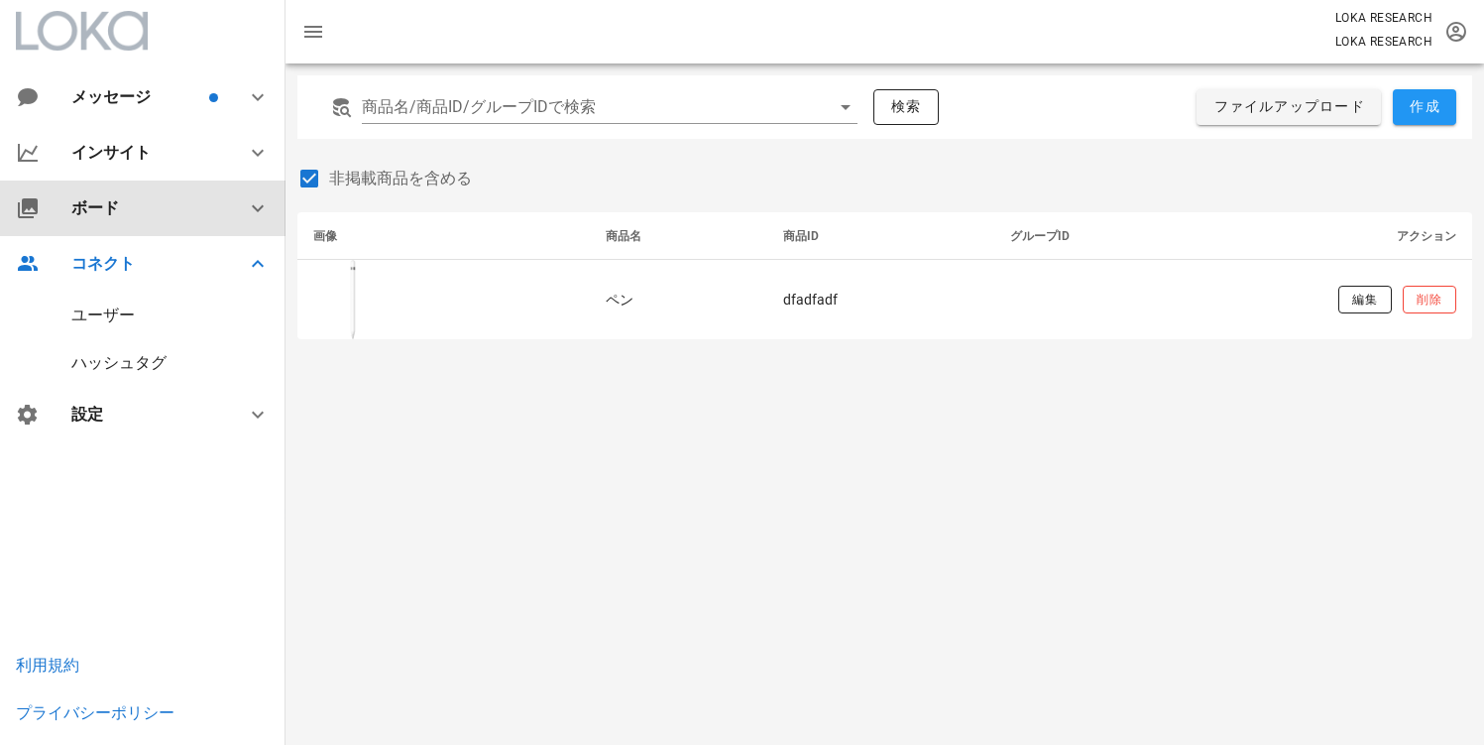
click at [116, 200] on div "ボード" at bounding box center [146, 207] width 151 height 19
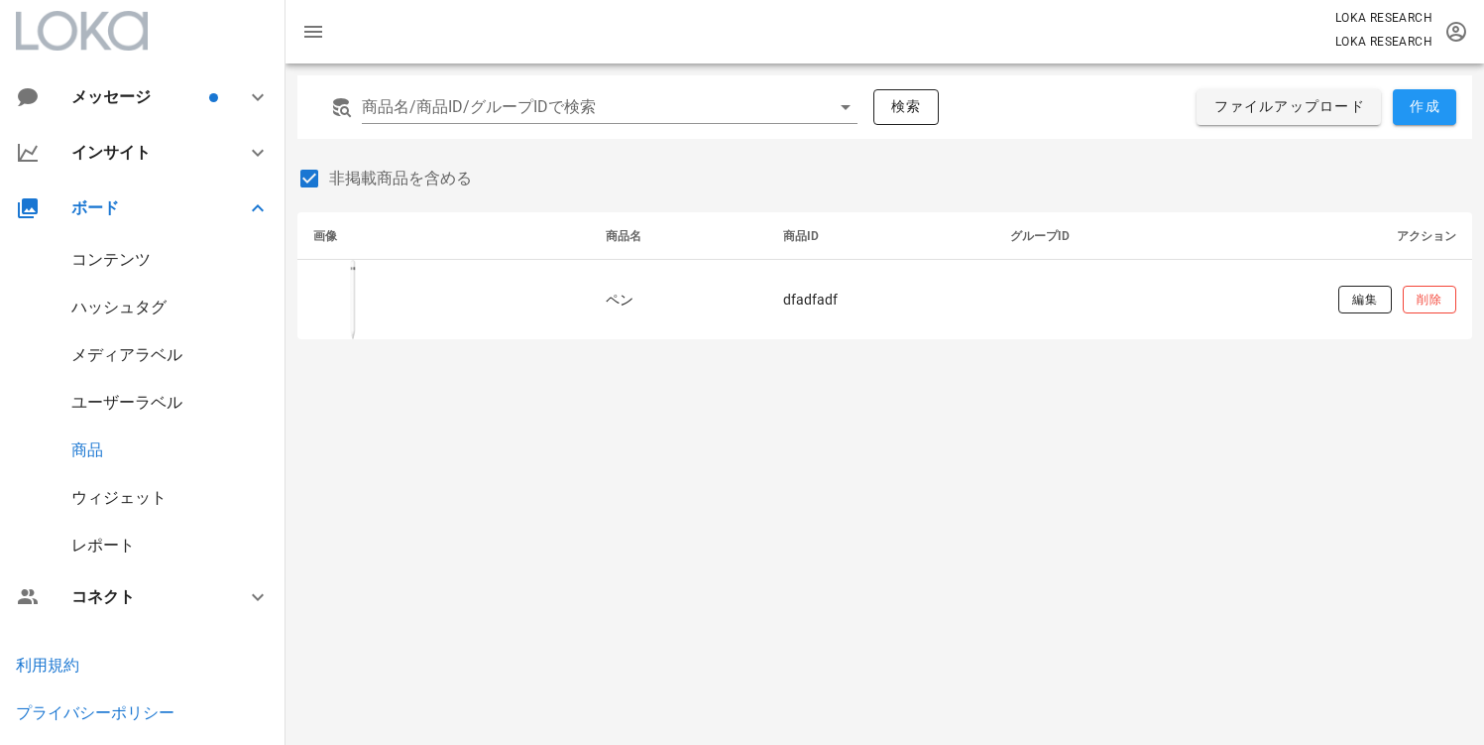
click at [129, 509] on div "ウィジェット" at bounding box center [143, 498] width 286 height 48
click at [143, 493] on div "ウィジェット" at bounding box center [118, 497] width 95 height 19
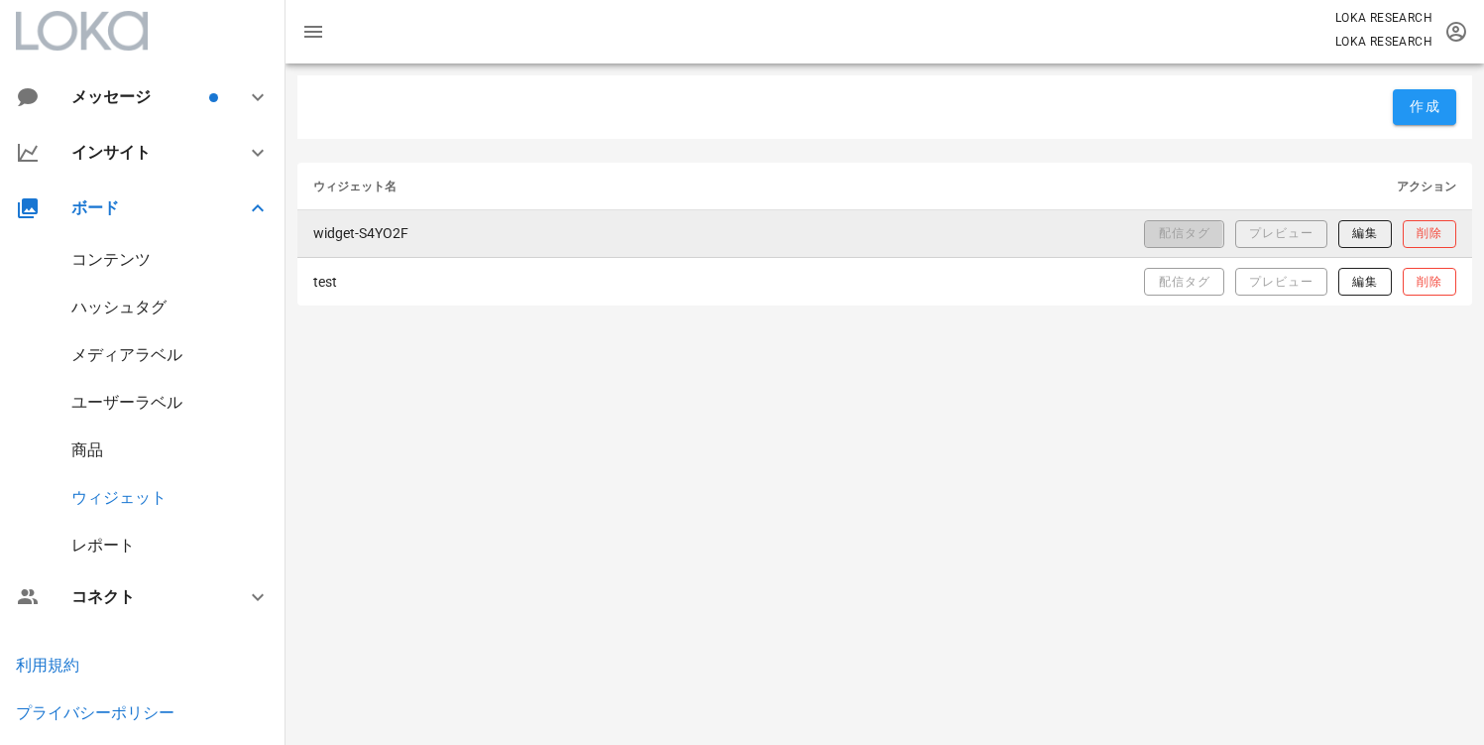
click at [1151, 237] on button "配信タグ" at bounding box center [1183, 234] width 79 height 28
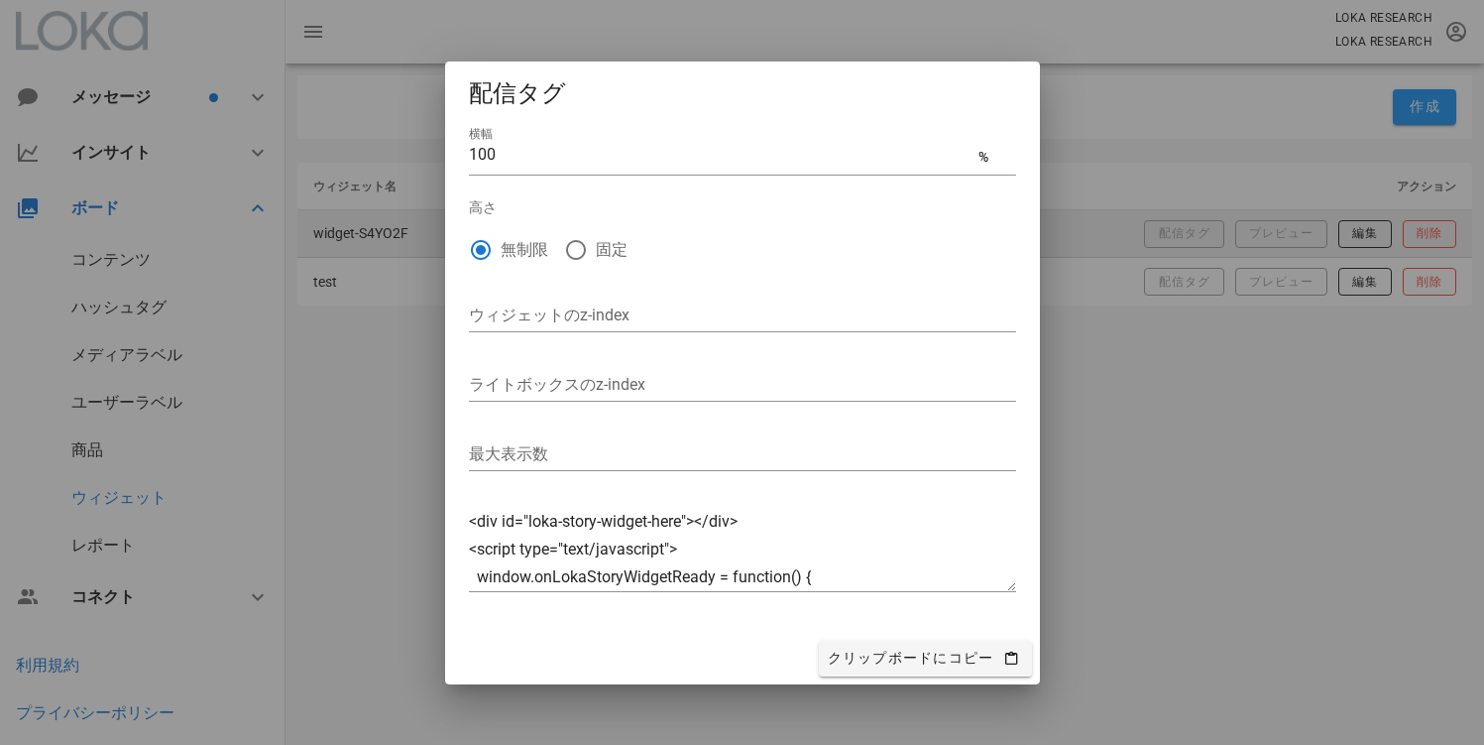
type textarea "<div id="loka-story-widget-here"></div> <script type="text/javascript"> window.…"
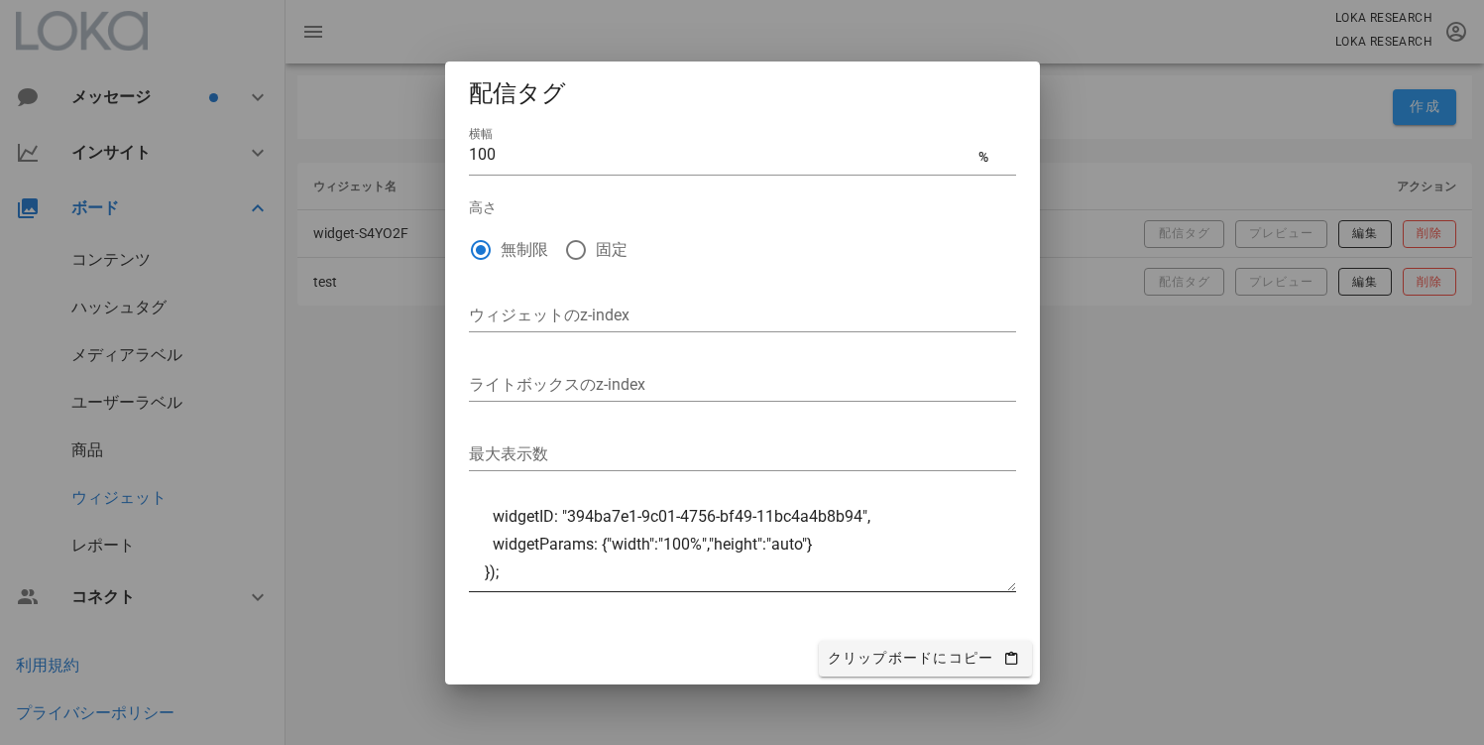
scroll to position [114, 0]
click at [543, 544] on textarea "<div id="loka-story-widget-here"></div> <script type="text/javascript"> window.…" at bounding box center [742, 549] width 547 height 83
click at [654, 543] on textarea "<div id="loka-story-widget-here"></div> <script type="text/javascript"> window.…" at bounding box center [742, 549] width 547 height 83
drag, startPoint x: 608, startPoint y: 549, endPoint x: 802, endPoint y: 547, distance: 194.3
click at [801, 547] on textarea "<div id="loka-story-widget-here"></div> <script type="text/javascript"> window.…" at bounding box center [742, 549] width 547 height 83
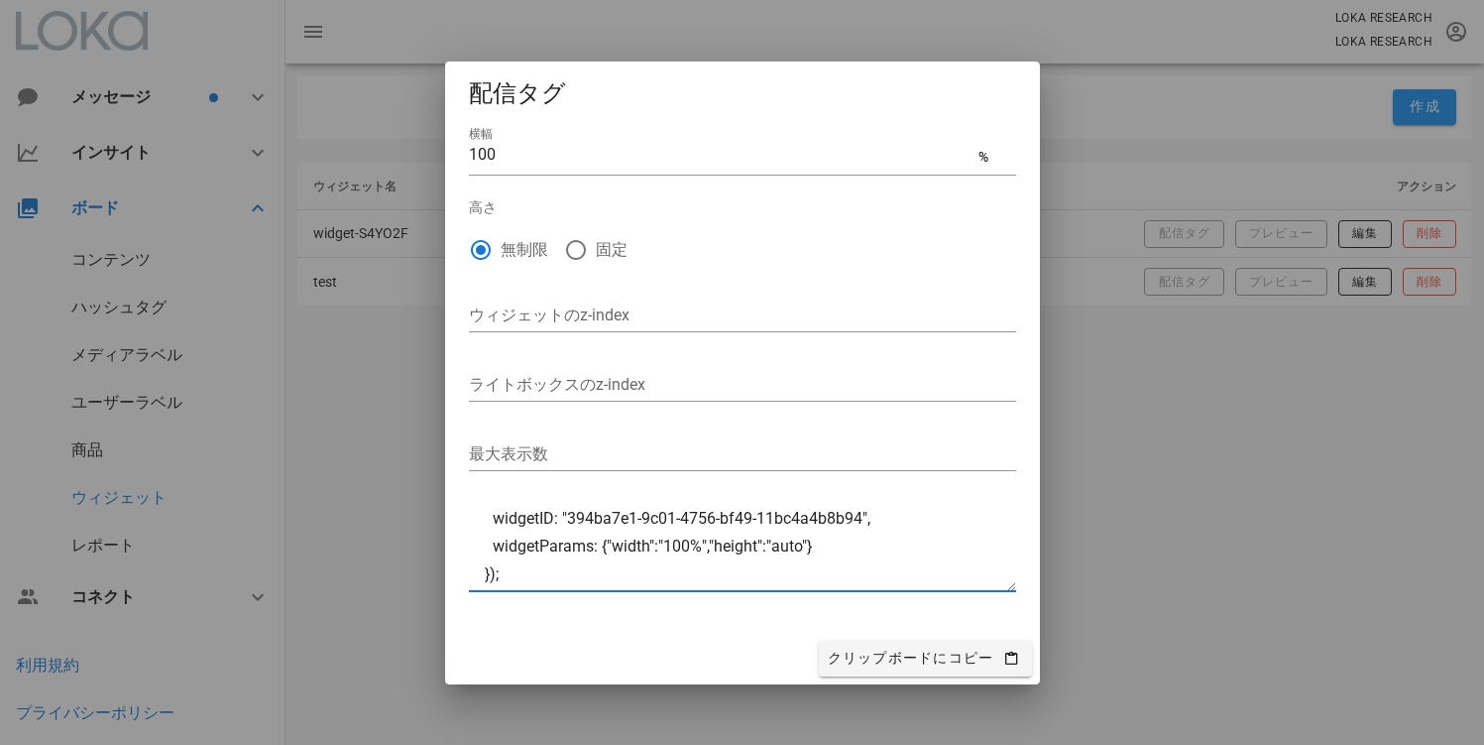
click at [806, 548] on textarea "<div id="loka-story-widget-here"></div> <script type="text/javascript"> window.…" at bounding box center [742, 549] width 547 height 83
click at [583, 553] on textarea "<div id="loka-story-widget-here"></div> <script type="text/javascript"> window.…" at bounding box center [742, 549] width 547 height 83
drag, startPoint x: 831, startPoint y: 555, endPoint x: 493, endPoint y: 563, distance: 338.2
click at [493, 563] on textarea "<div id="loka-story-widget-here"></div> <script type="text/javascript"> window.…" at bounding box center [742, 549] width 547 height 83
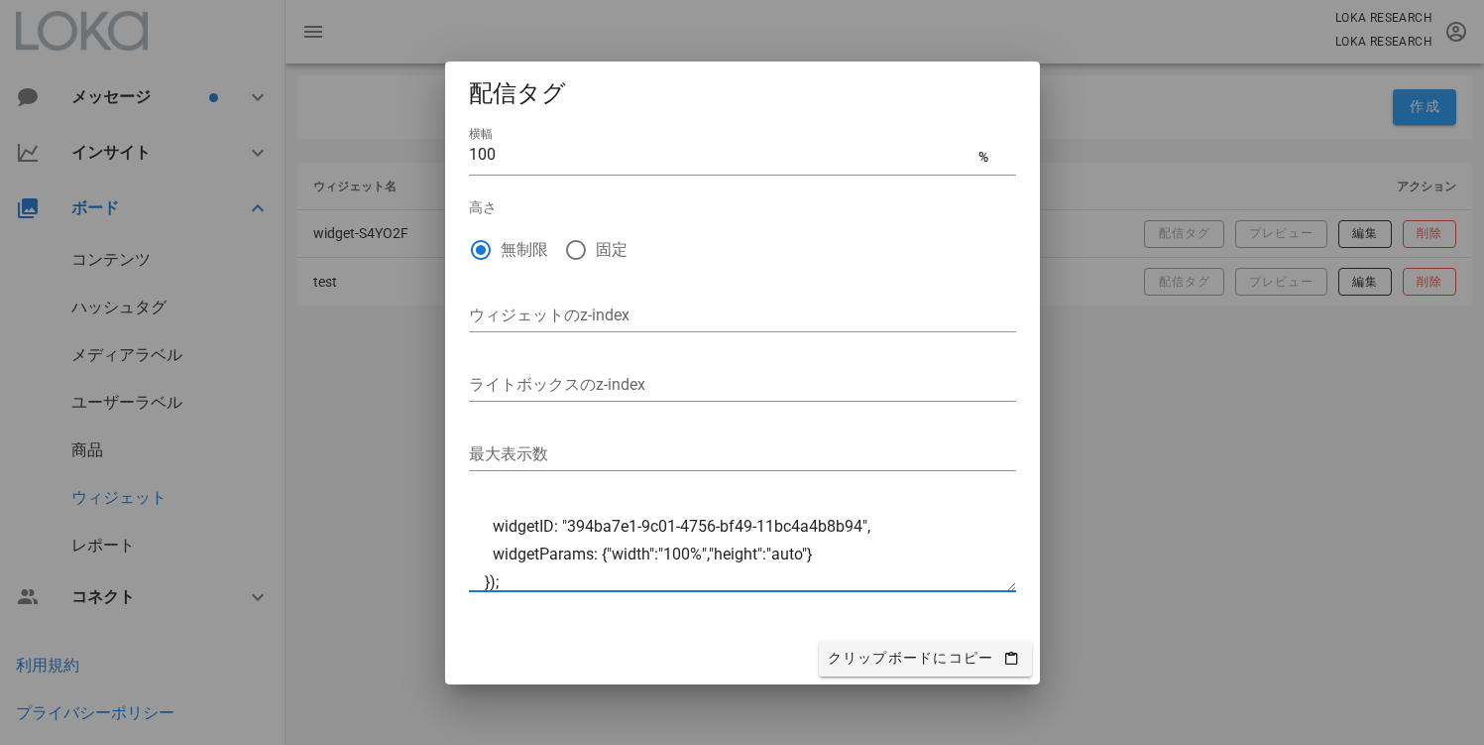
click at [1212, 419] on div at bounding box center [742, 372] width 1484 height 745
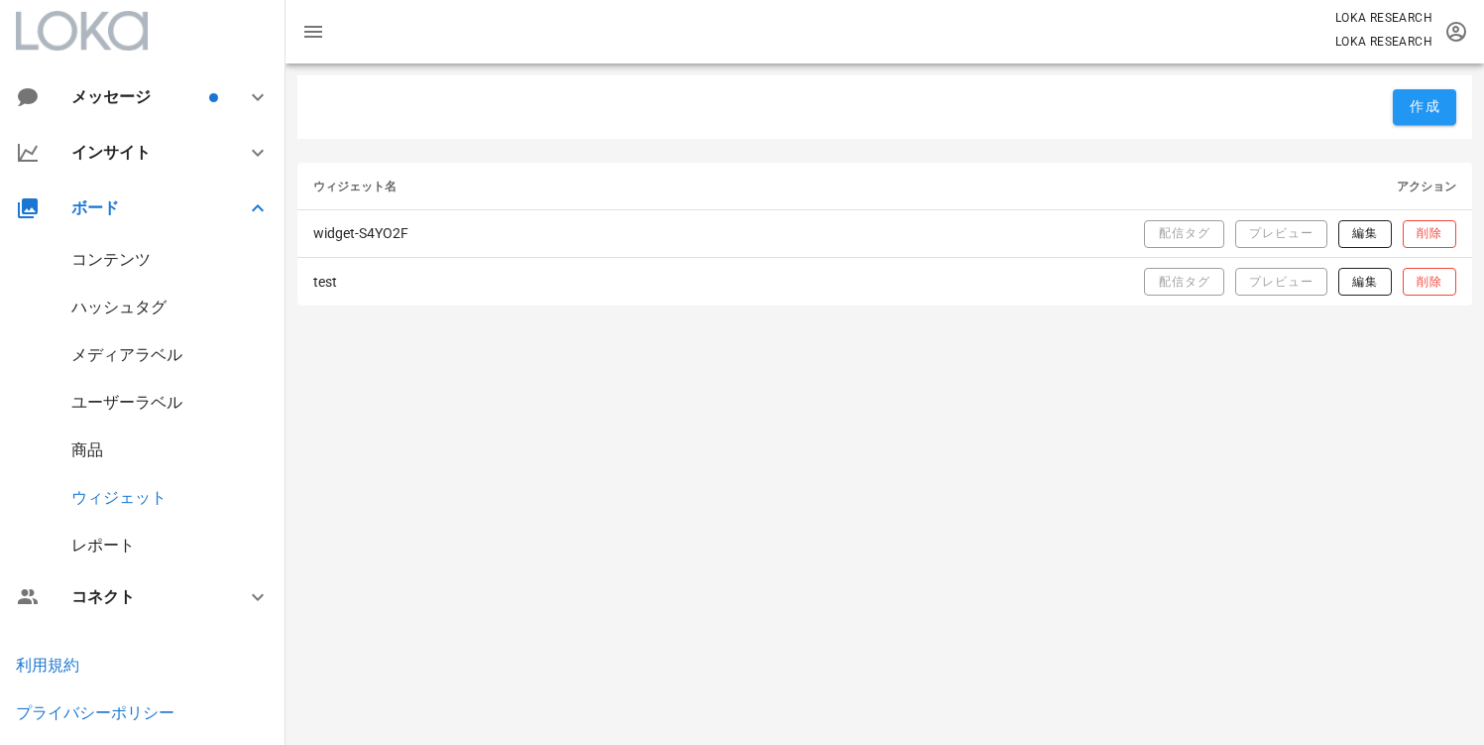
click at [698, 395] on div "作成 ウィジェット名 アクション widget-S4YO2F 配信タグ プレビュー 編集 削除 test 配信タグ プレビュー 編集 削除" at bounding box center [885, 403] width 1199 height 681
